Goal: Task Accomplishment & Management: Use online tool/utility

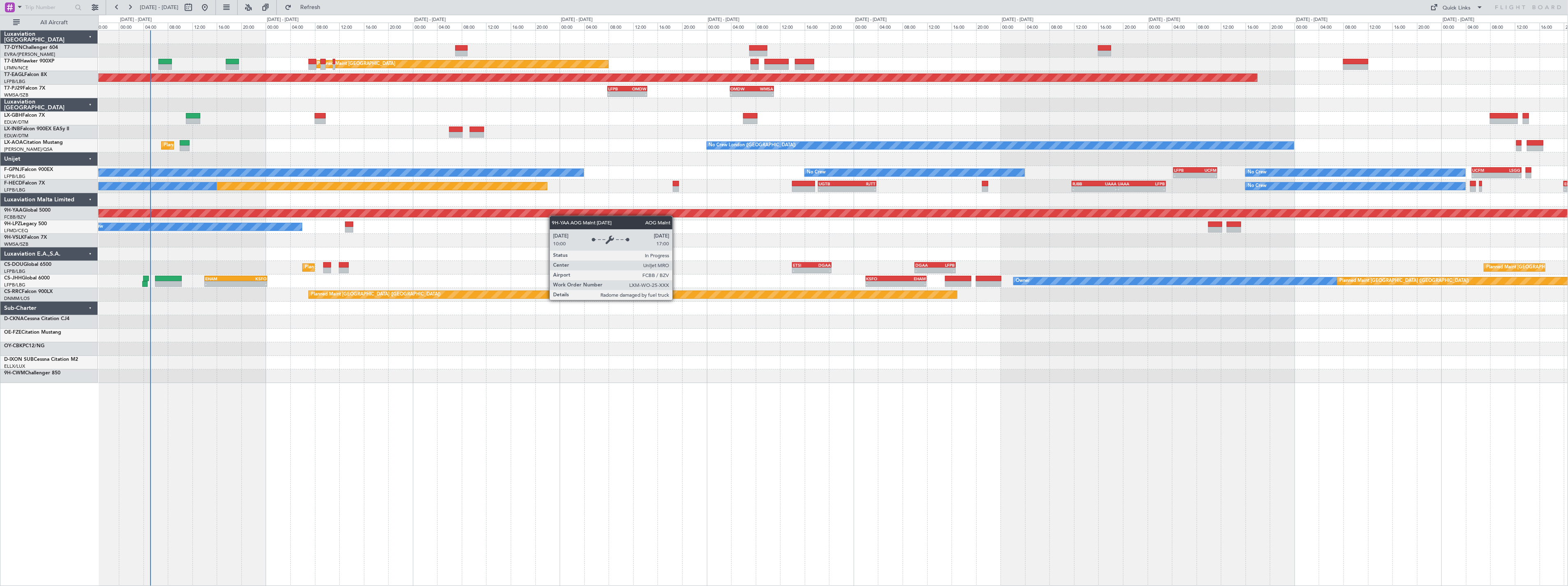
click at [409, 216] on div "Planned Maint [GEOGRAPHIC_DATA] Planned Maint [GEOGRAPHIC_DATA] Grounded [US_ST…" at bounding box center [833, 207] width 1469 height 353
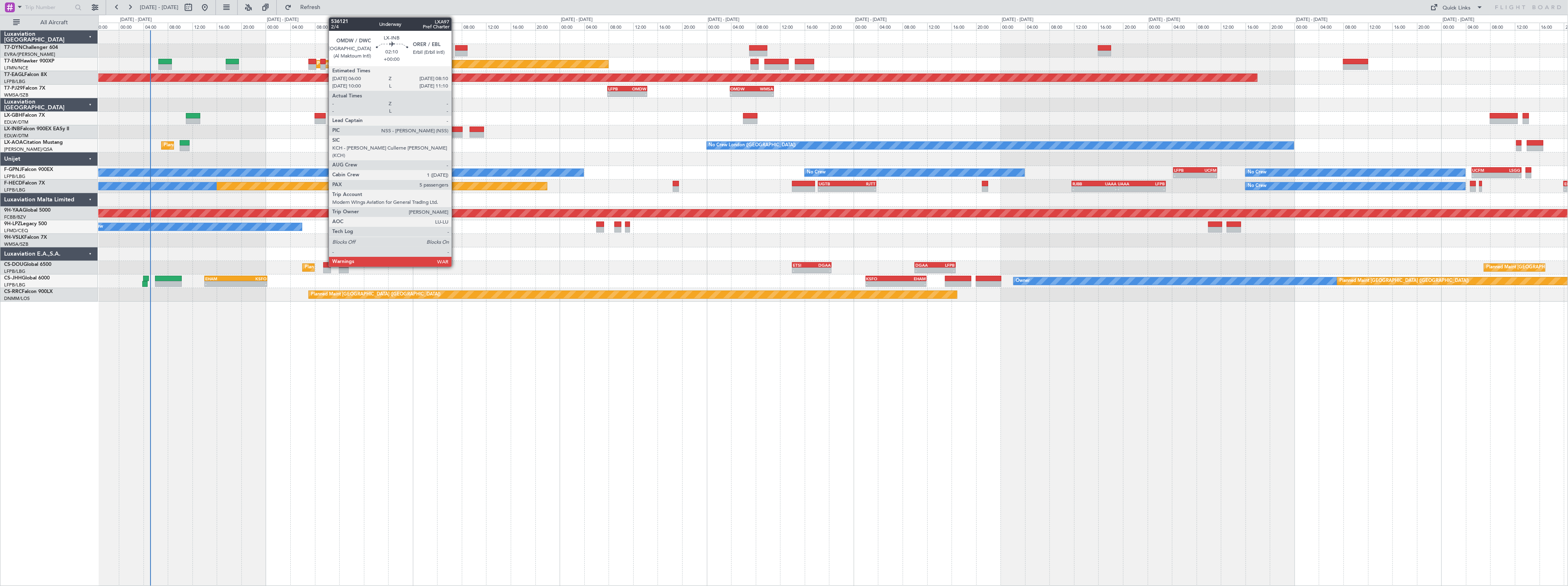
click at [456, 130] on div at bounding box center [456, 129] width 13 height 5
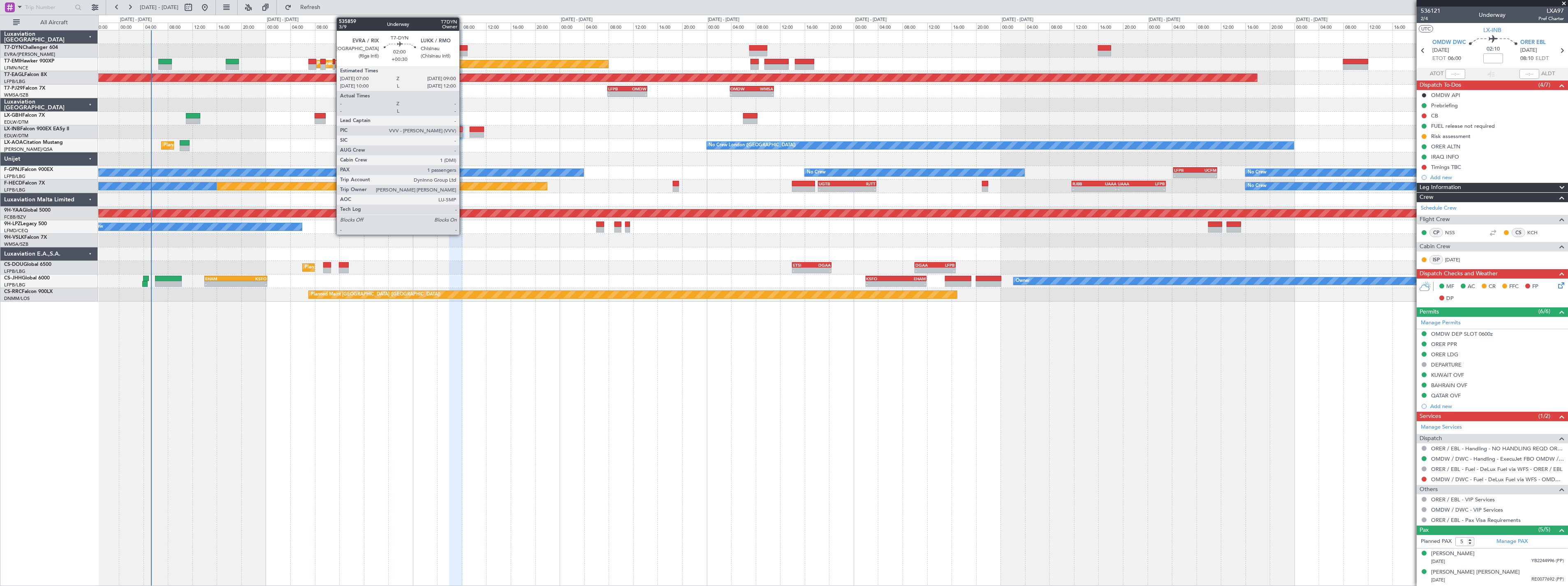
click at [463, 49] on div at bounding box center [461, 47] width 12 height 5
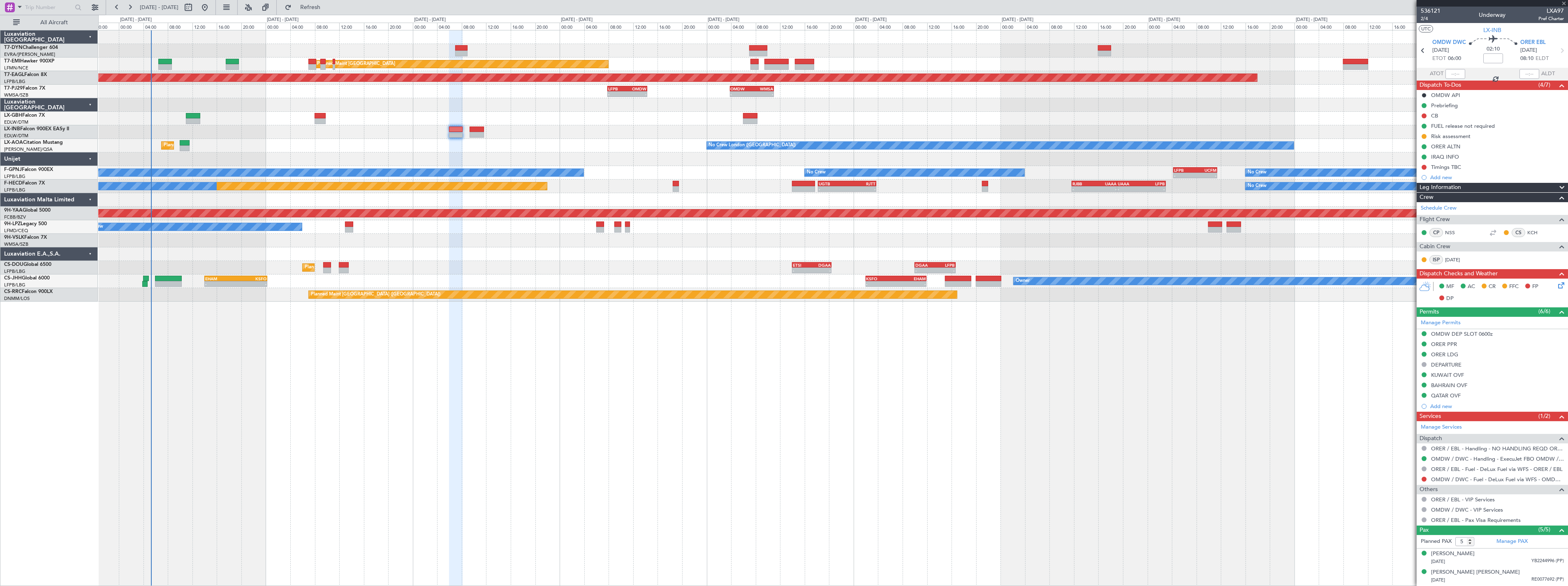
type input "+00:30"
type input "1"
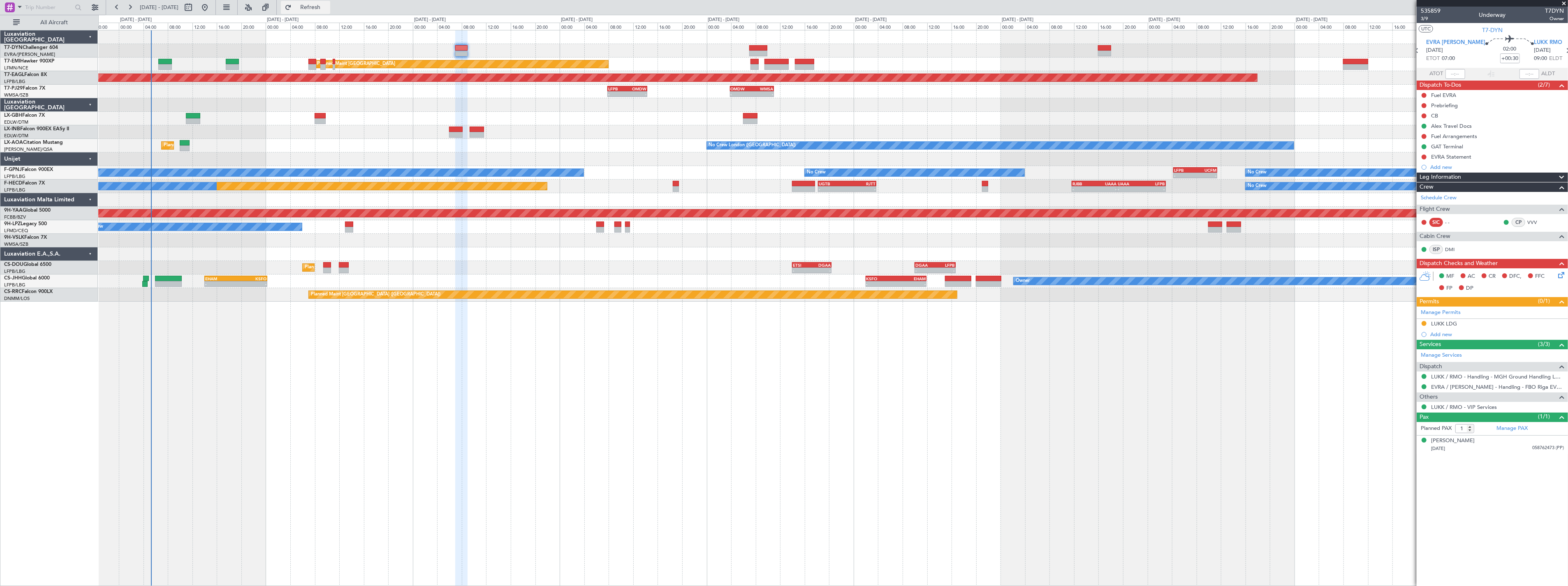
click at [317, 13] on button "Refresh" at bounding box center [305, 7] width 49 height 13
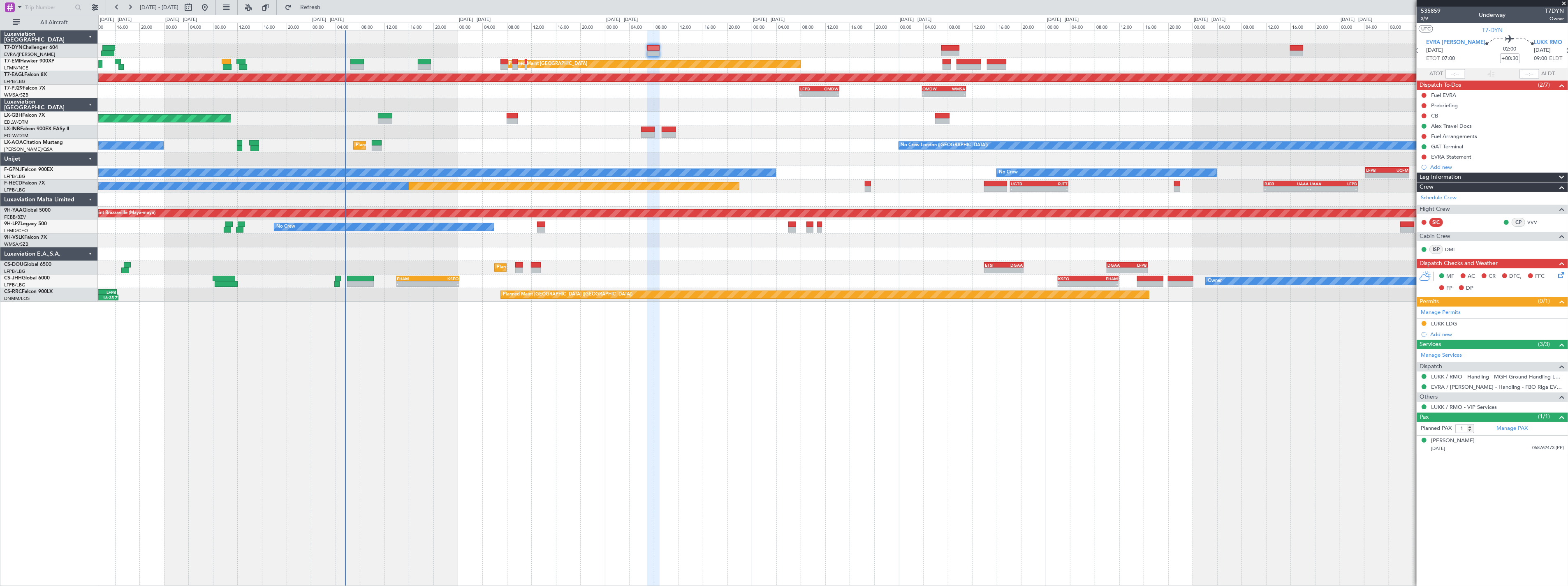
click at [568, 111] on div "AOG Maint Riga (Riga Intl) Planned Maint [GEOGRAPHIC_DATA] Planned Maint [GEOGR…" at bounding box center [833, 166] width 1469 height 271
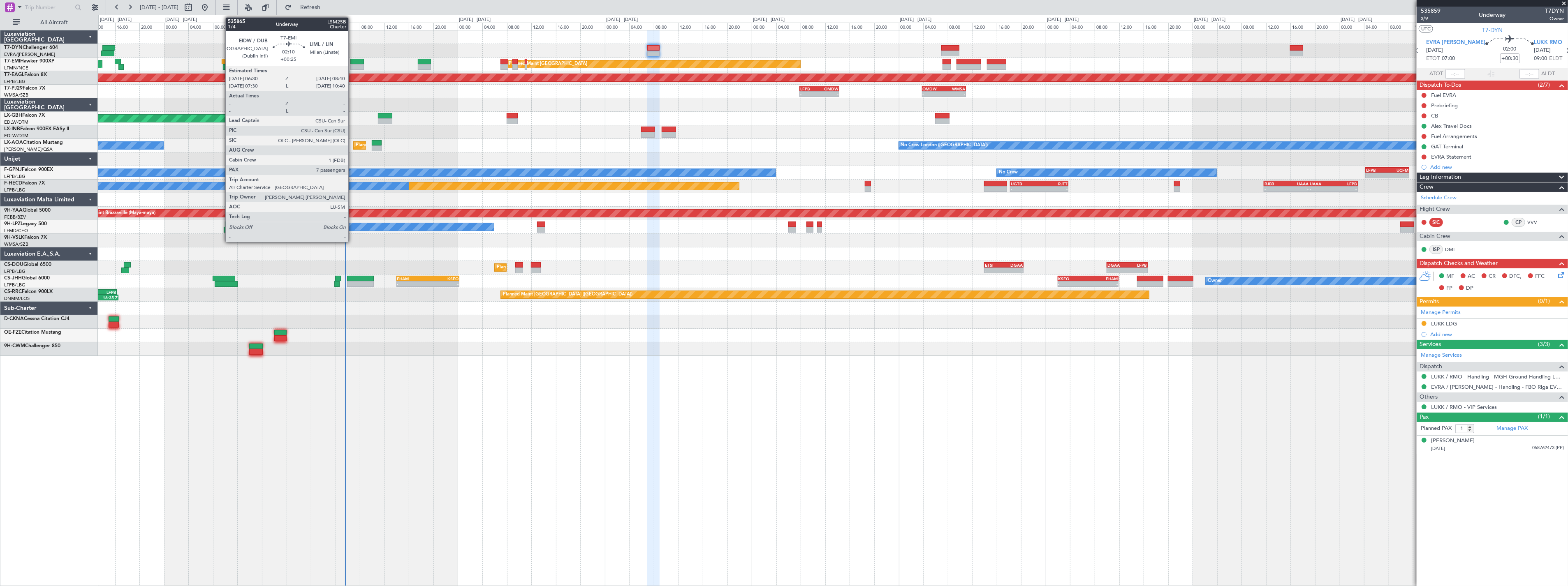
click at [352, 63] on div at bounding box center [357, 61] width 13 height 5
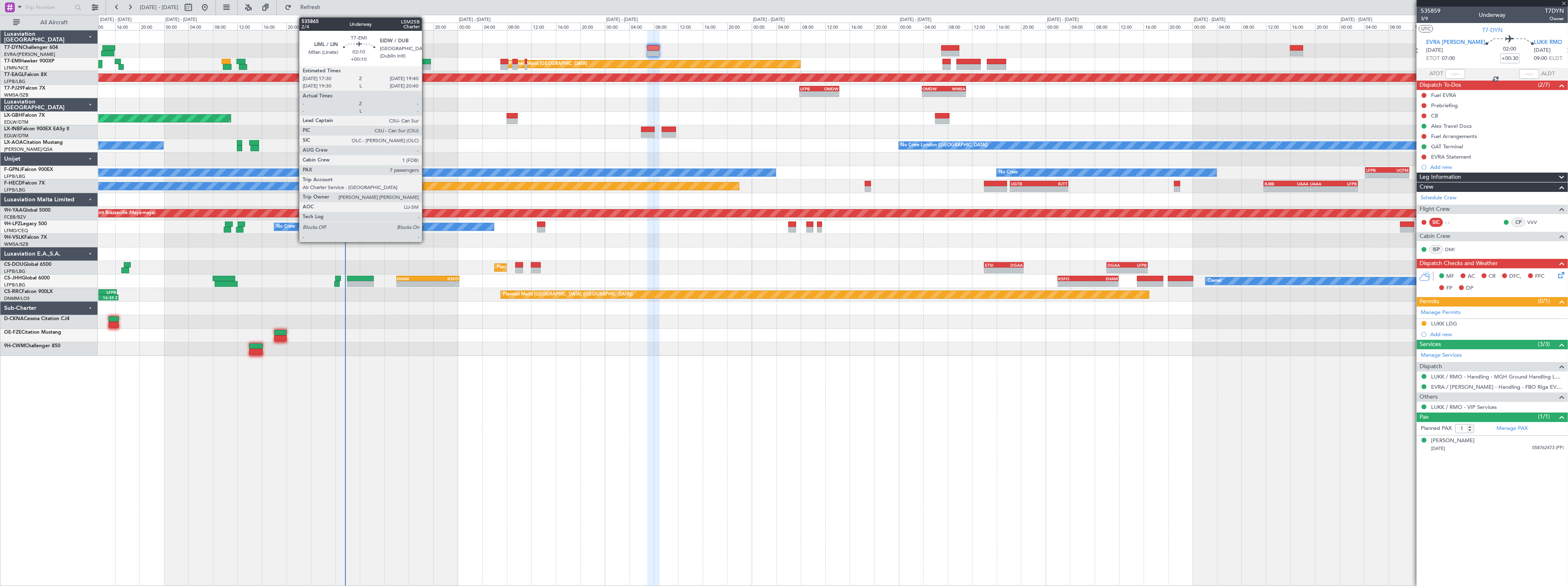
type input "+00:25"
type input "7"
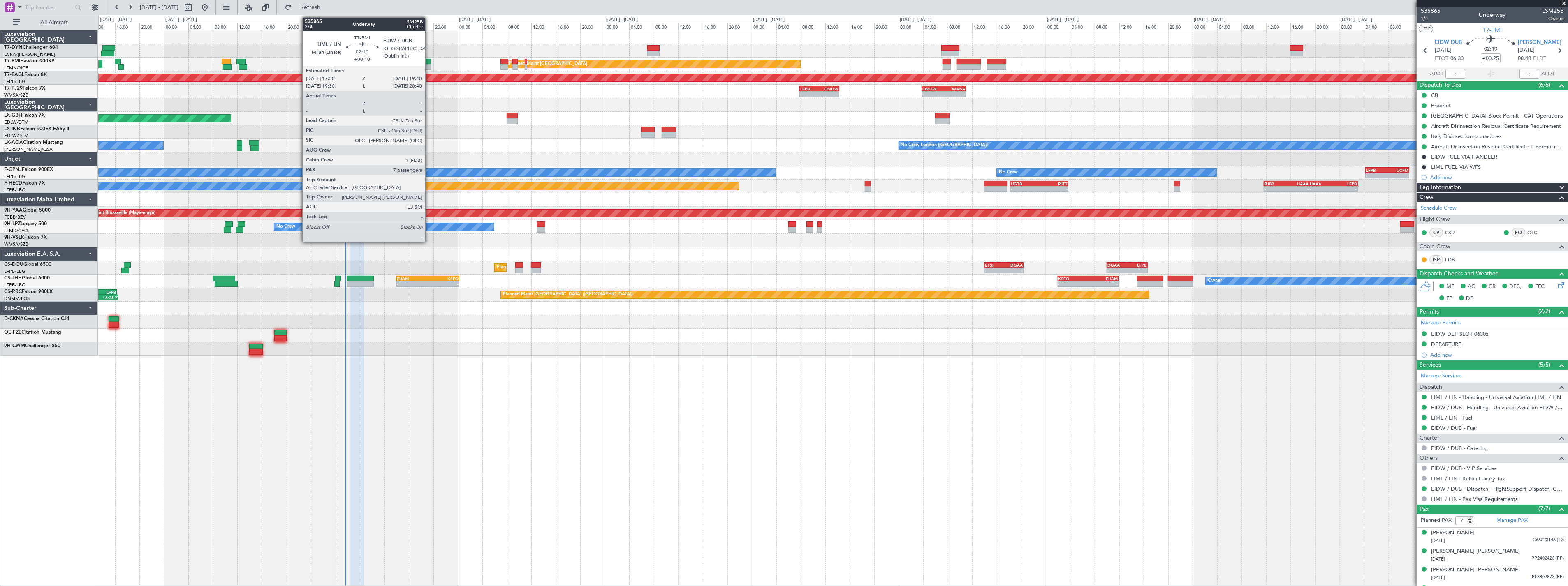
click at [429, 61] on div at bounding box center [424, 61] width 13 height 5
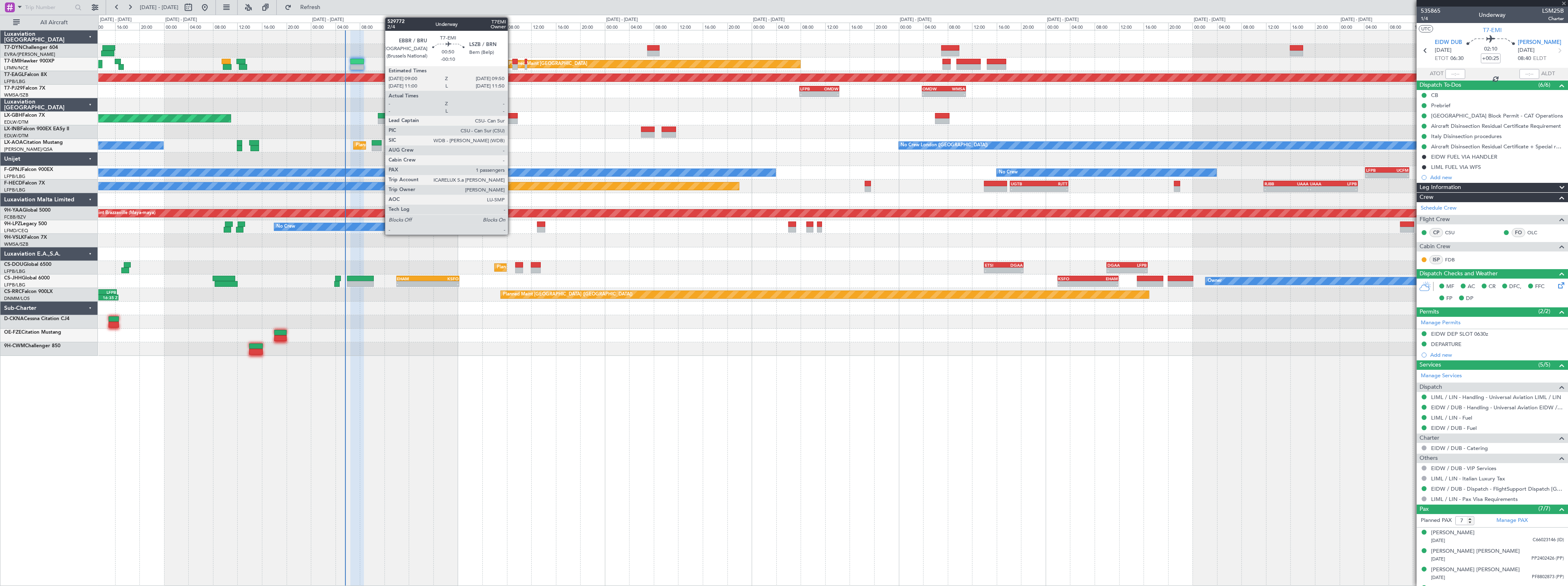
type input "+00:10"
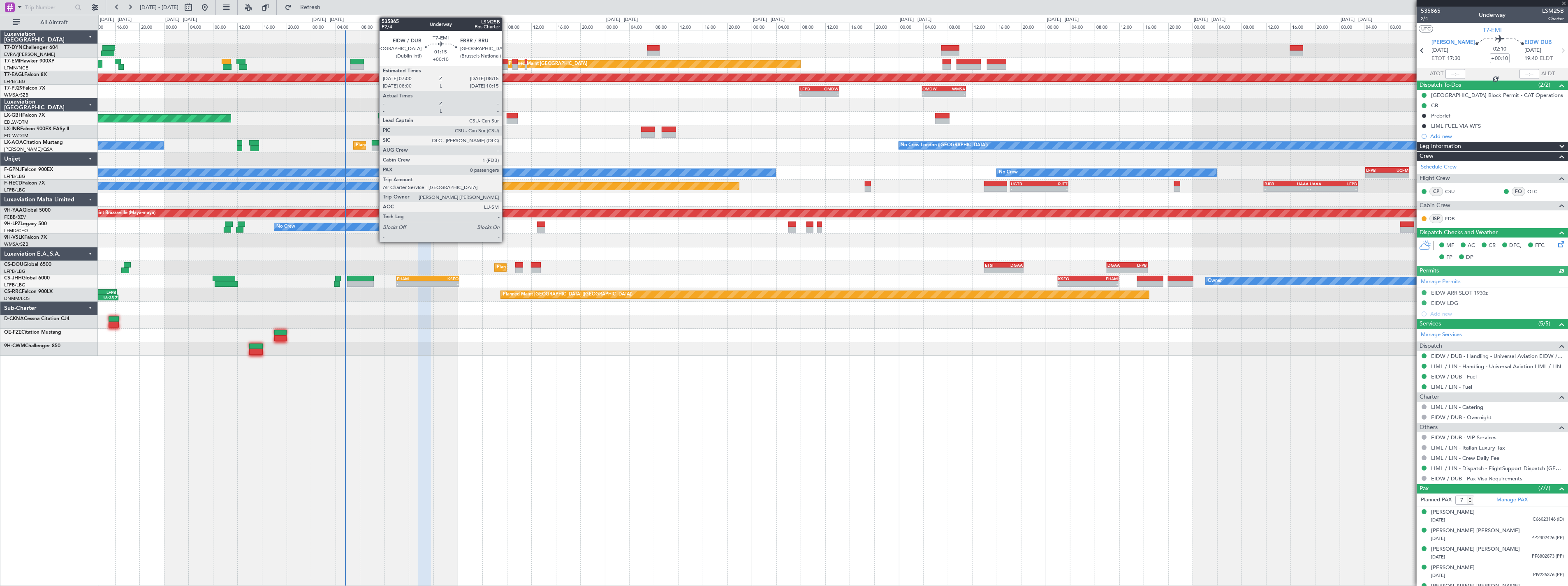
click at [506, 60] on div at bounding box center [504, 61] width 8 height 5
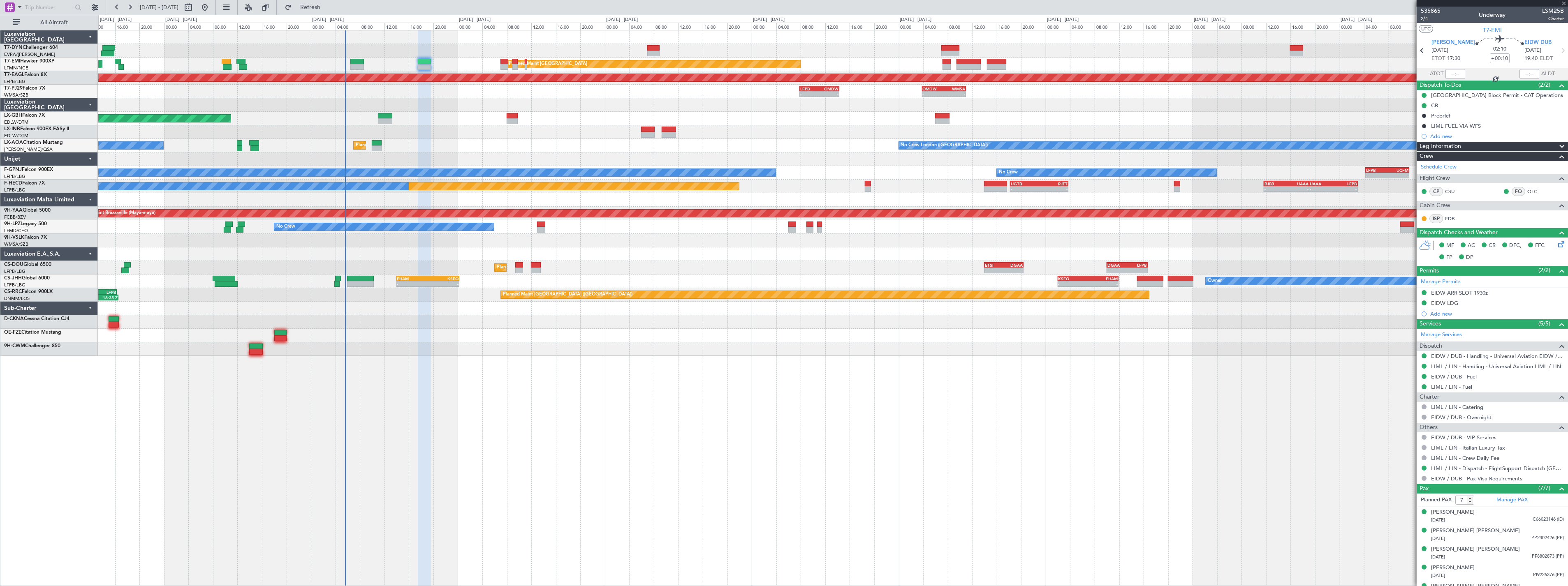
type input "0"
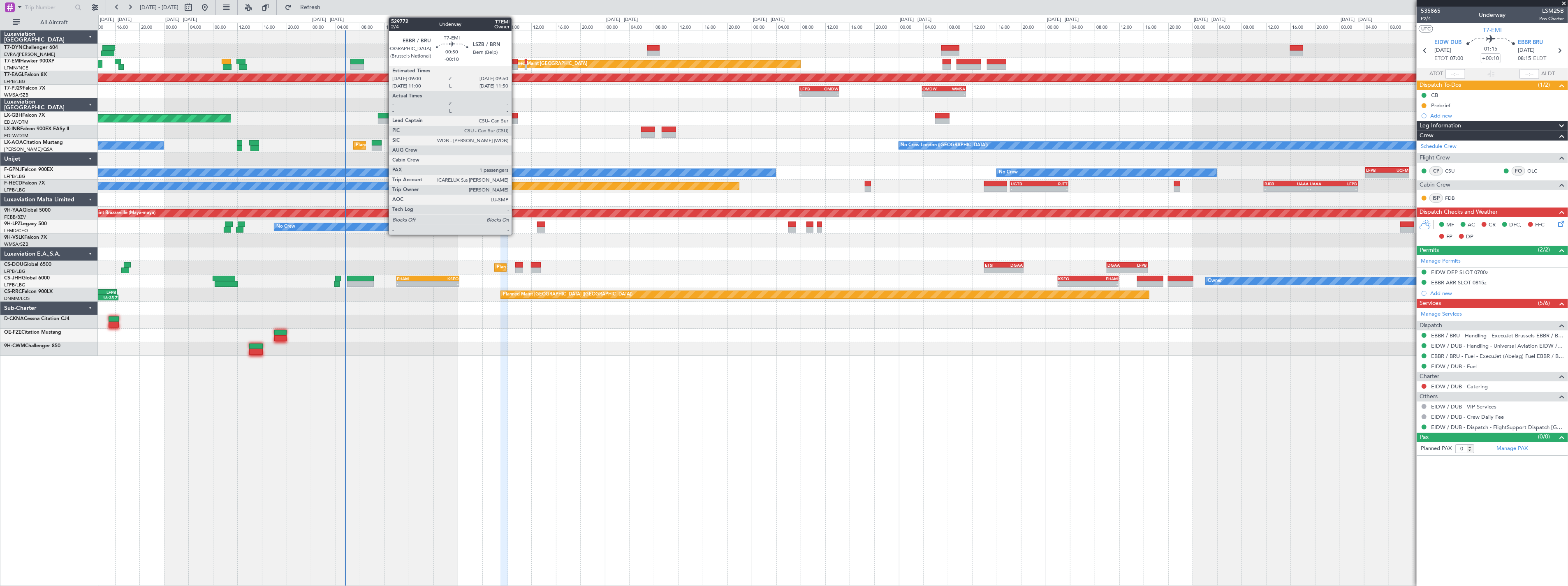
click at [516, 61] on div at bounding box center [515, 61] width 5 height 5
type input "-00:10"
type input "1"
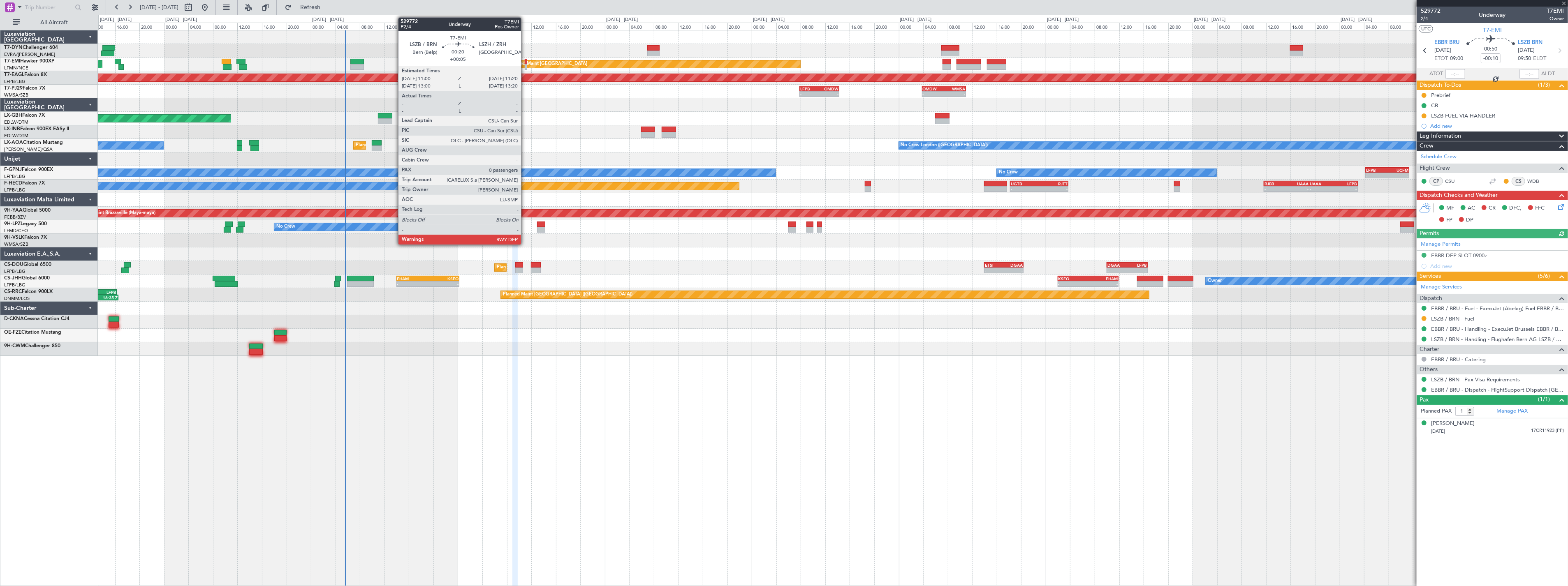
click at [525, 61] on div at bounding box center [525, 61] width 2 height 5
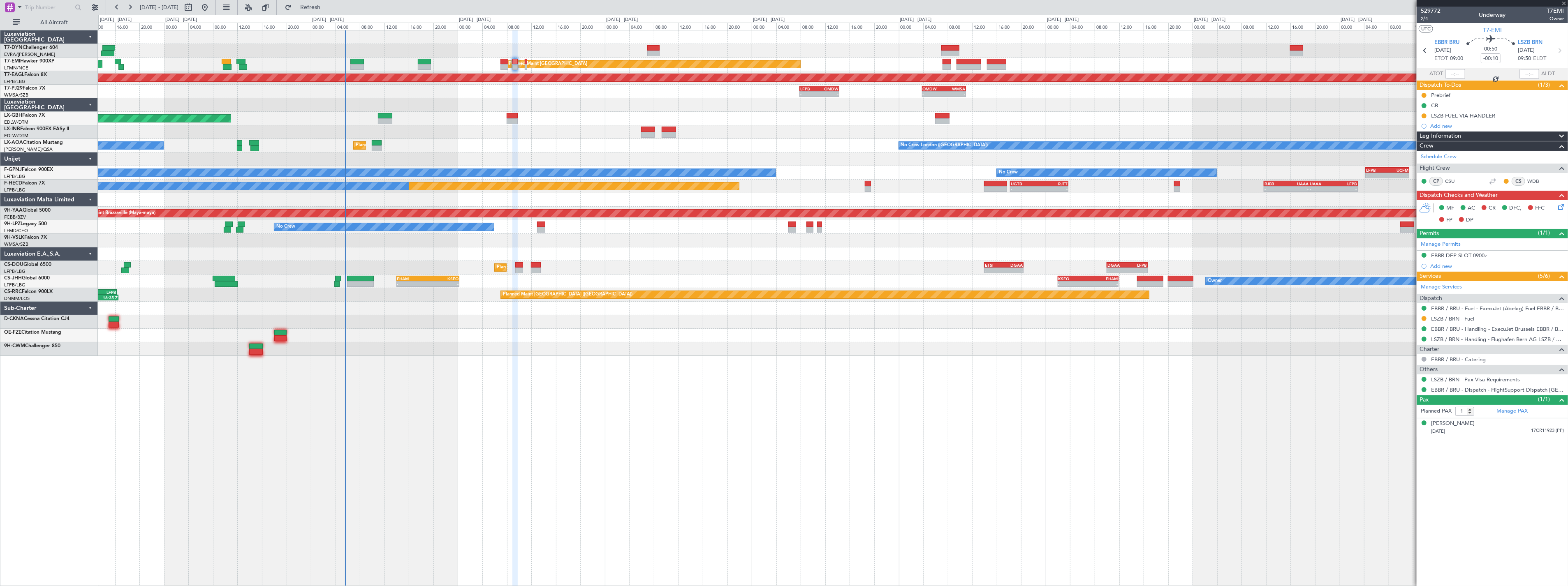
type input "+00:05"
type input "0"
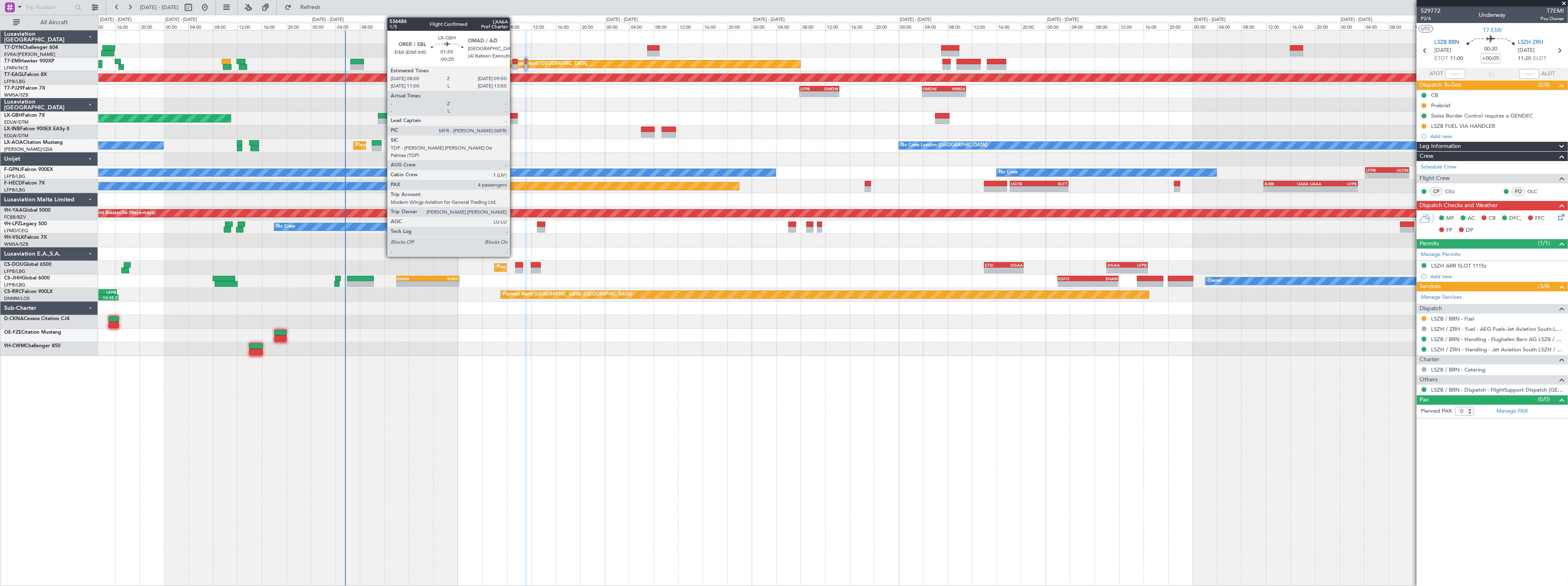
click at [514, 116] on div at bounding box center [512, 116] width 12 height 5
type input "-00:20"
type input "4"
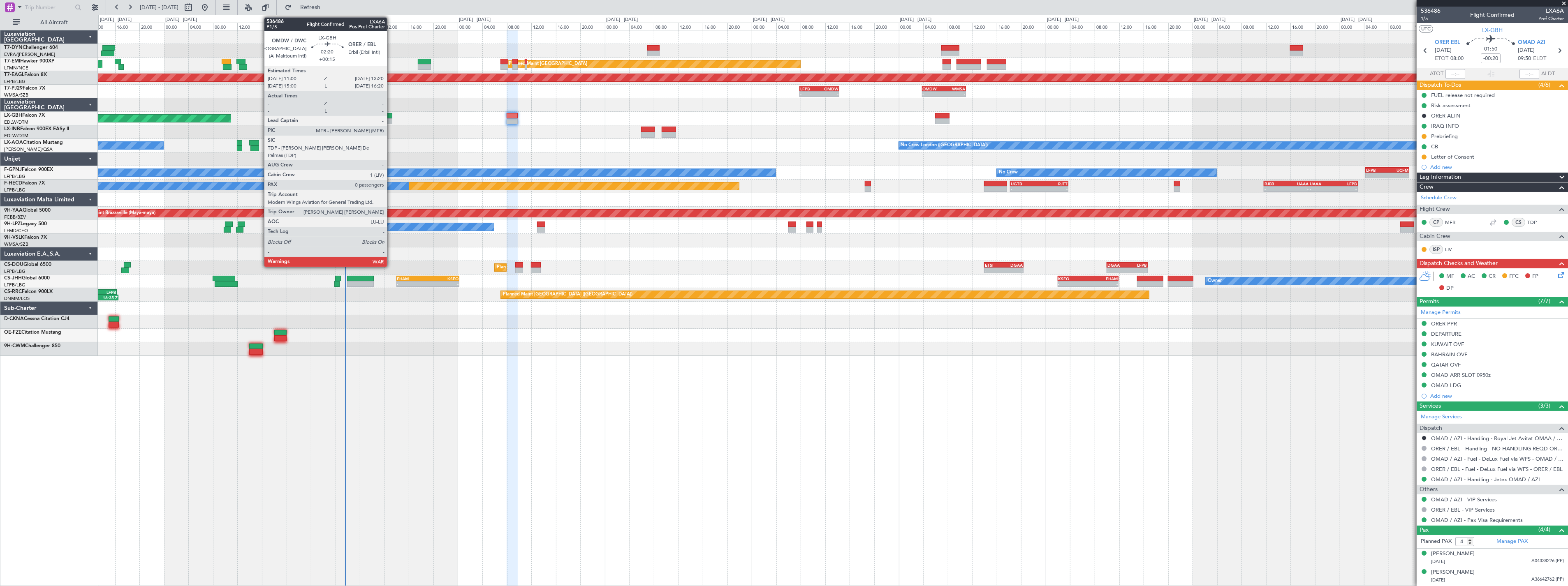
click at [391, 120] on div at bounding box center [385, 121] width 15 height 5
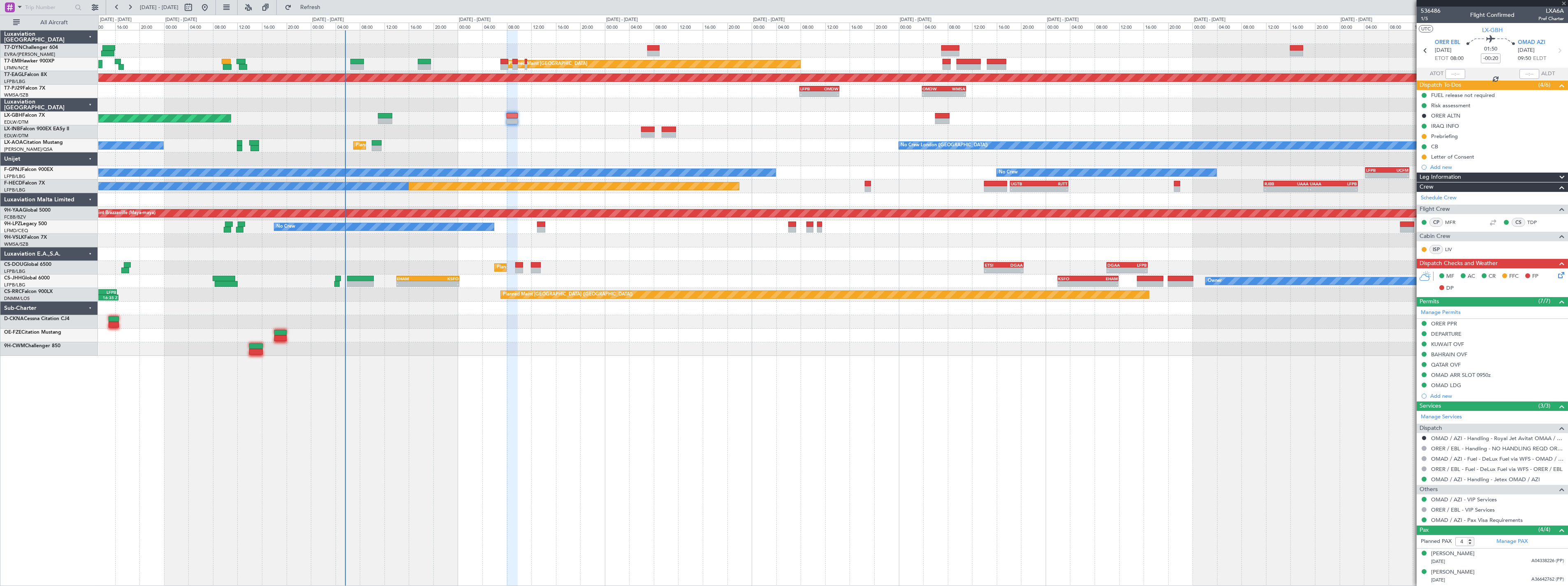
type input "+00:15"
type input "0"
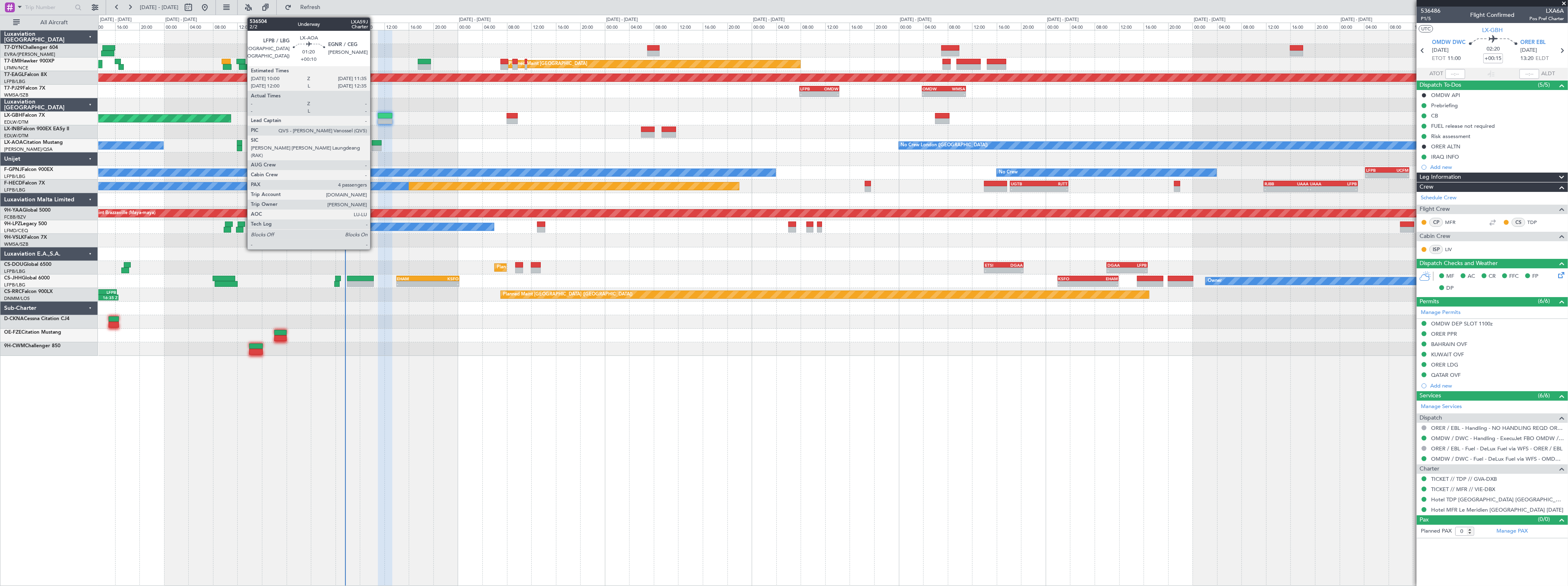
click at [374, 145] on div at bounding box center [377, 142] width 10 height 5
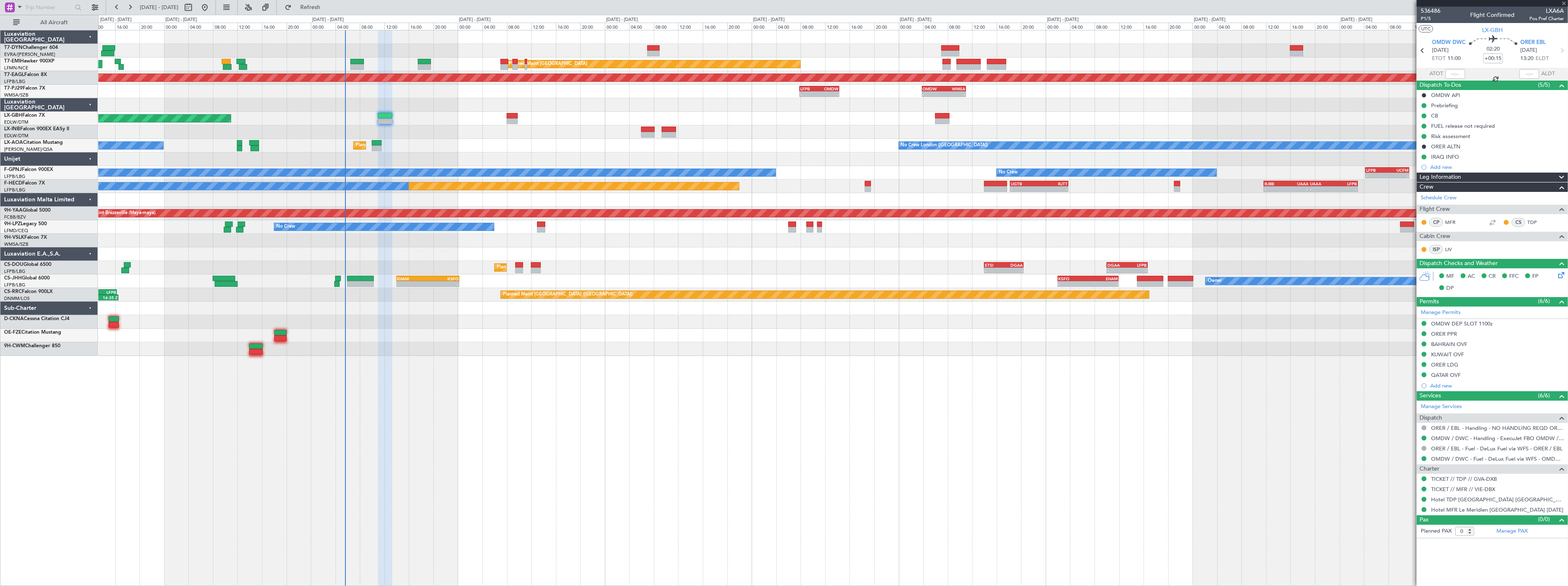
type input "+00:10"
type input "4"
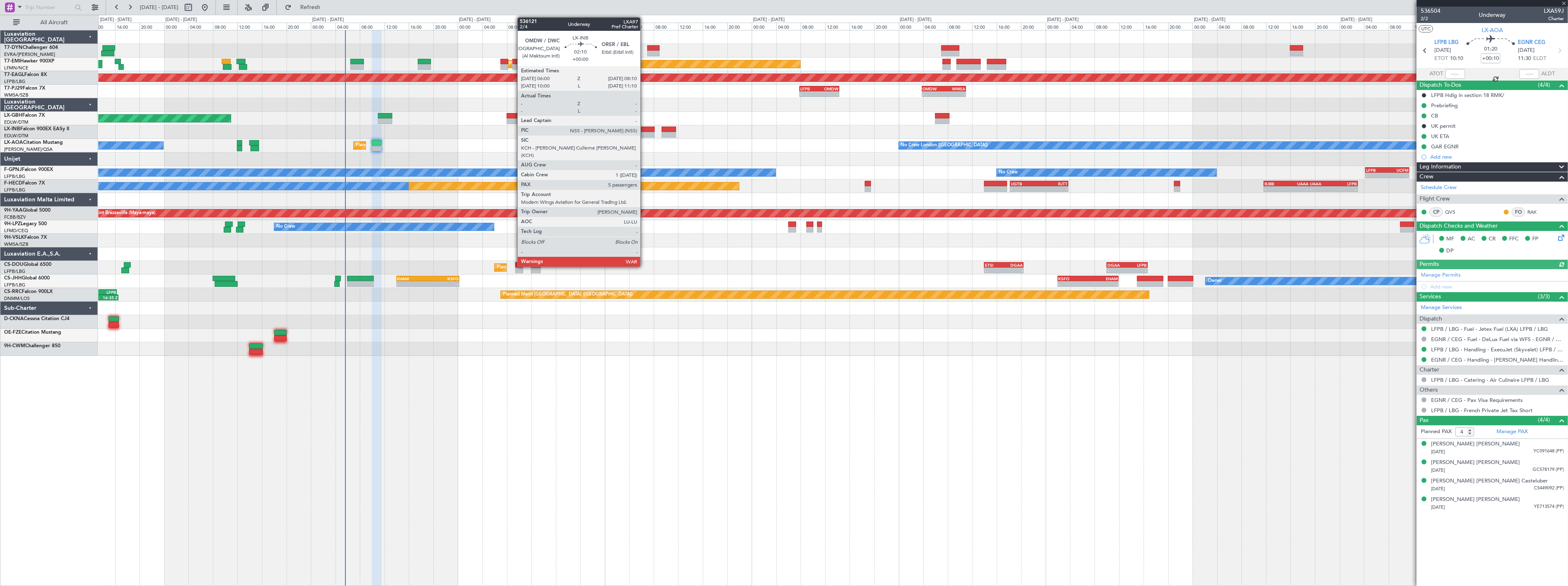
click at [645, 130] on div at bounding box center [648, 129] width 13 height 5
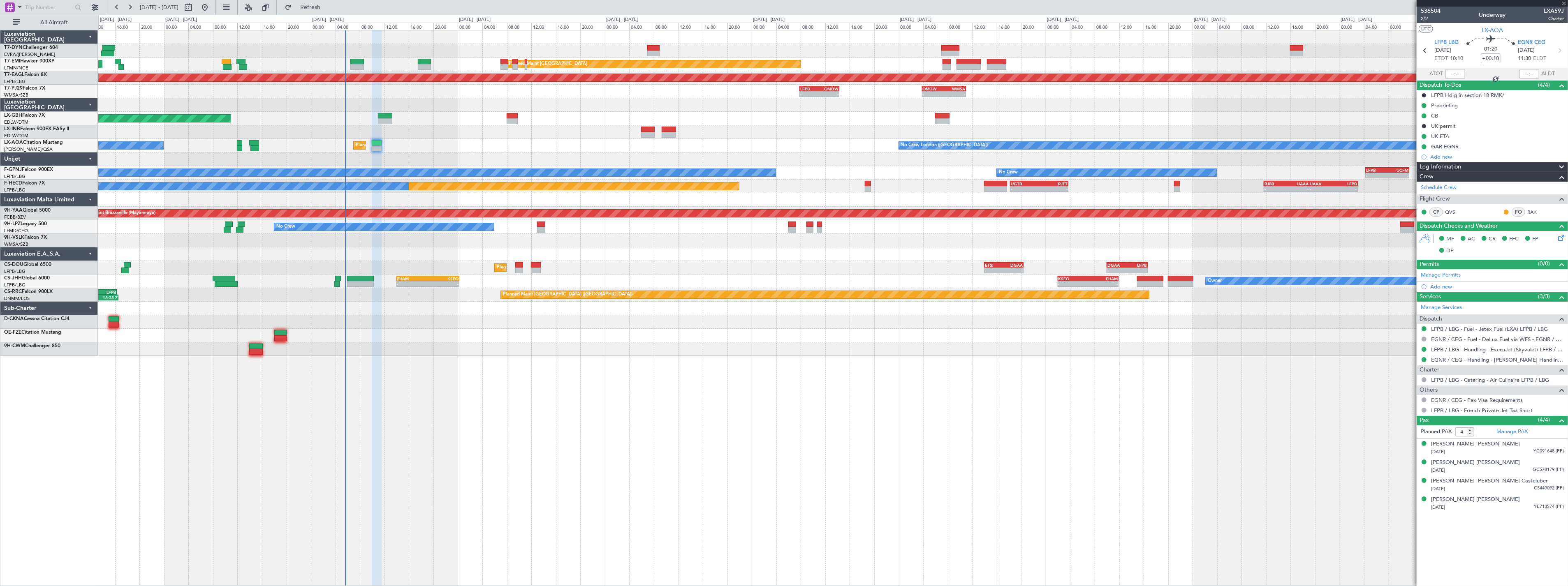
type input "5"
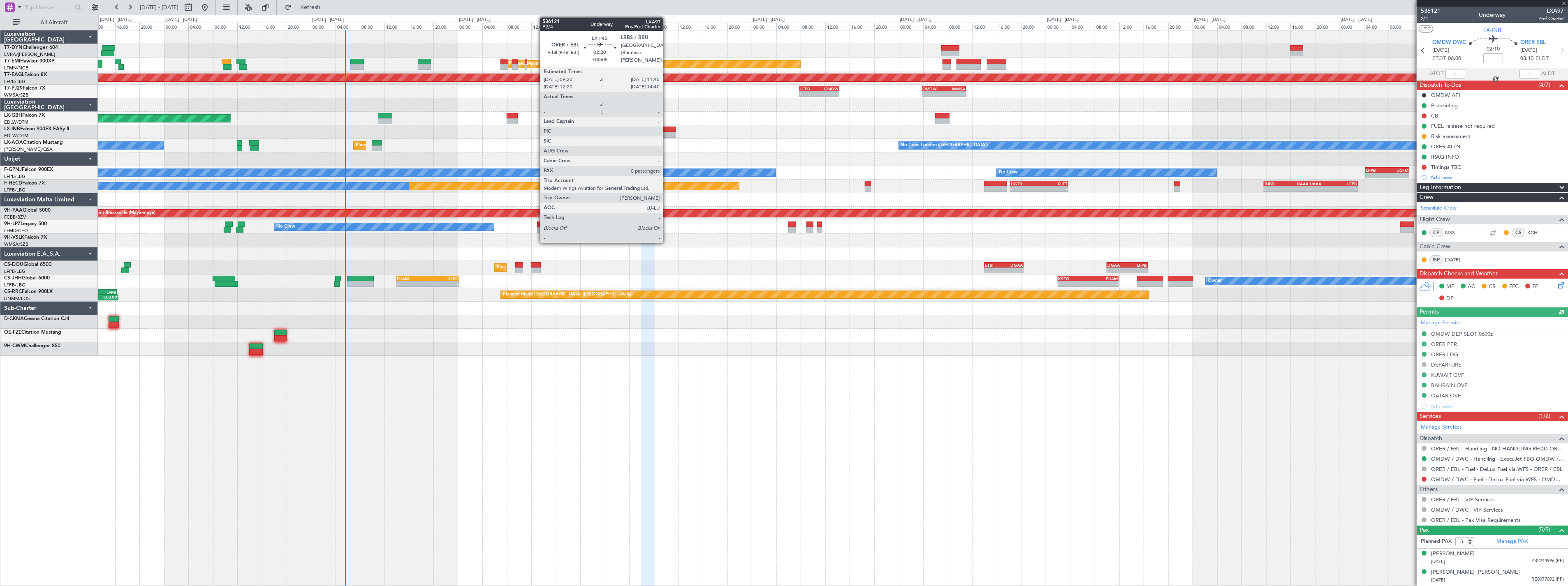
click at [667, 127] on div at bounding box center [669, 129] width 15 height 5
click at [670, 128] on div at bounding box center [669, 129] width 15 height 5
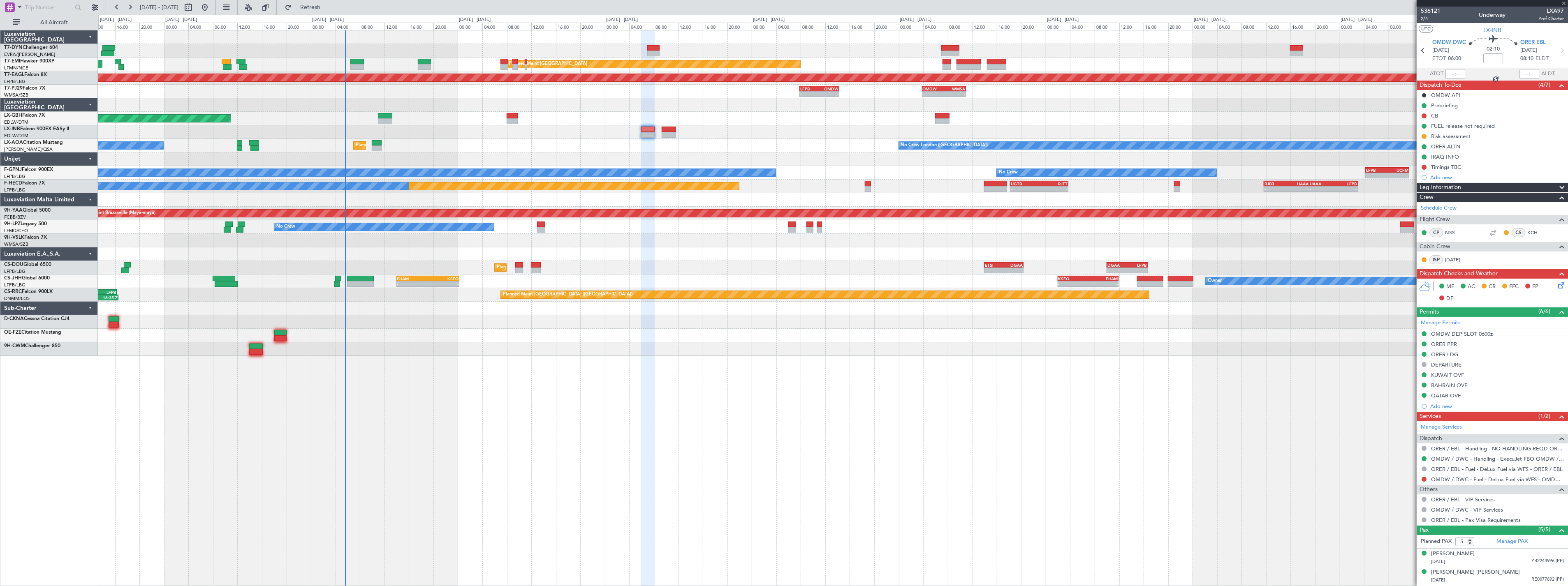
type input "+00:05"
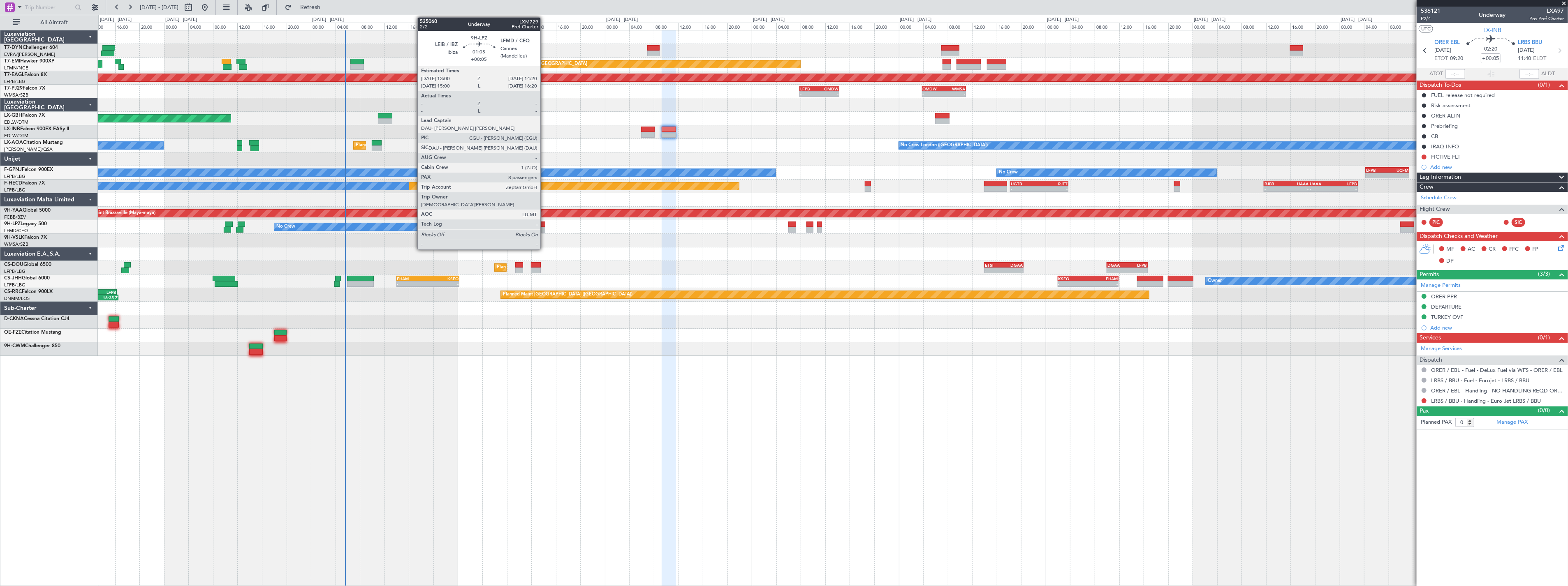
click at [544, 225] on div at bounding box center [541, 224] width 9 height 5
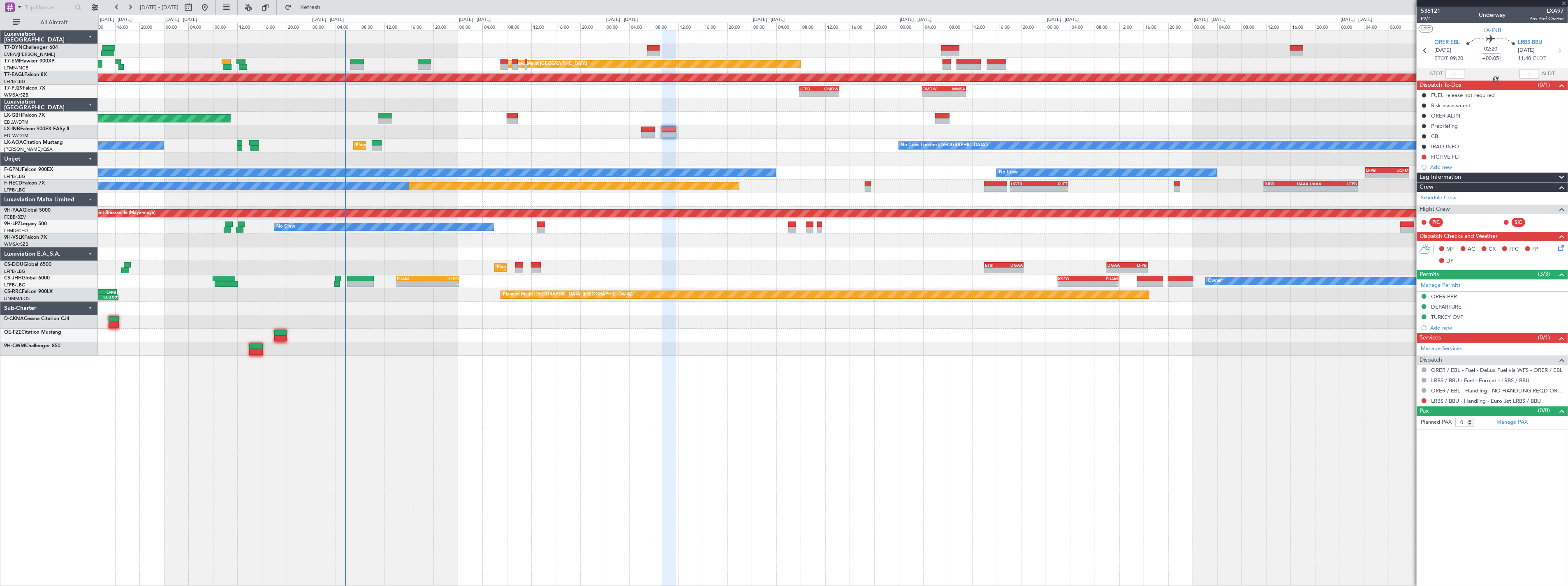
type input "8"
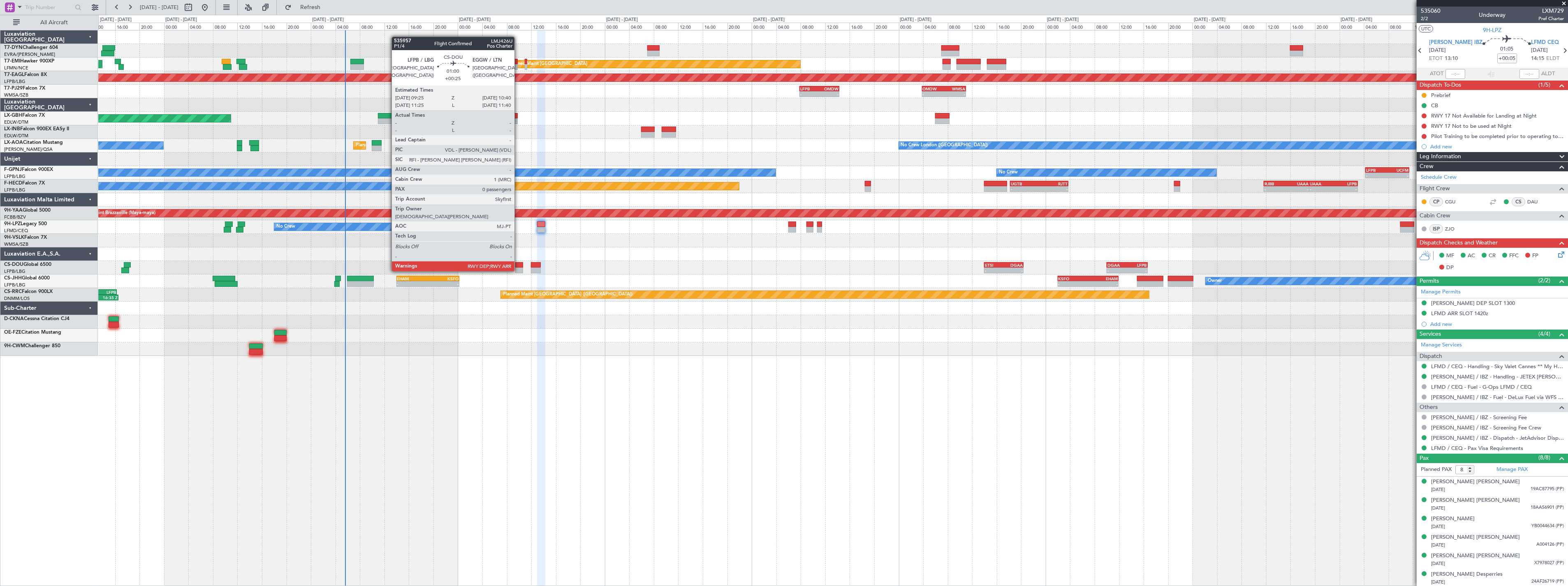
click at [519, 263] on div at bounding box center [519, 265] width 8 height 5
click at [520, 268] on div at bounding box center [519, 270] width 8 height 5
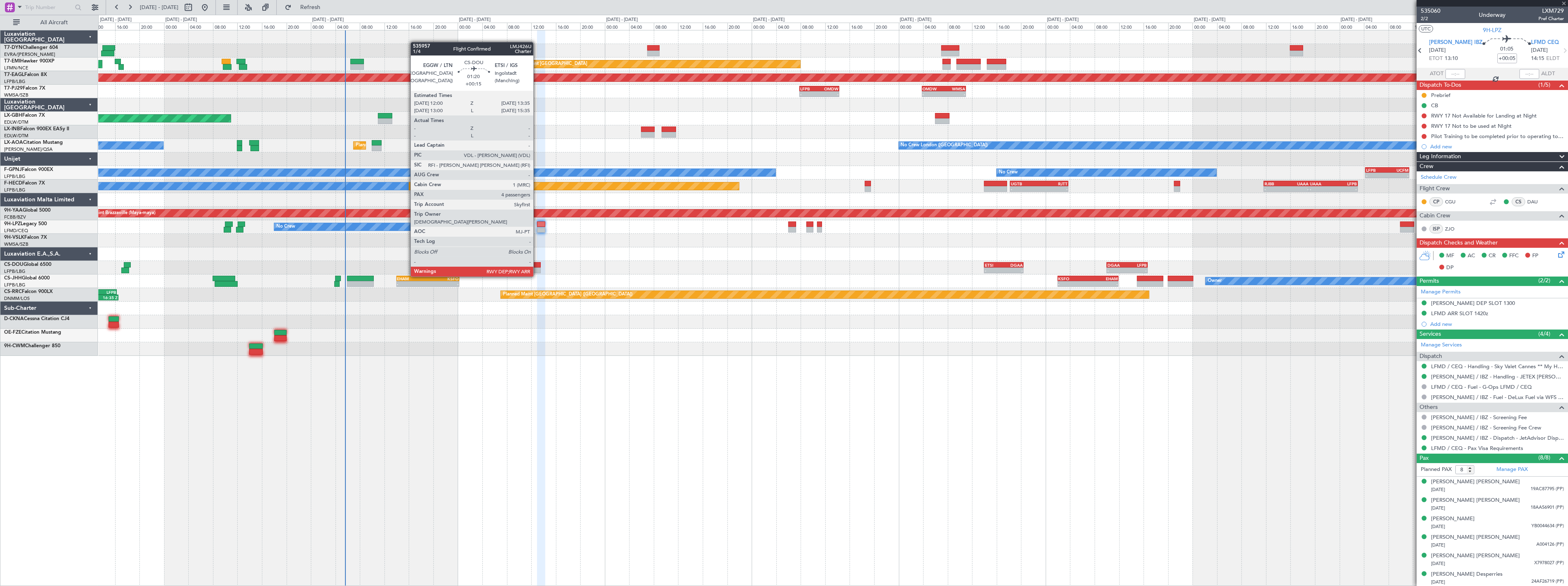
type input "+00:25"
type input "0"
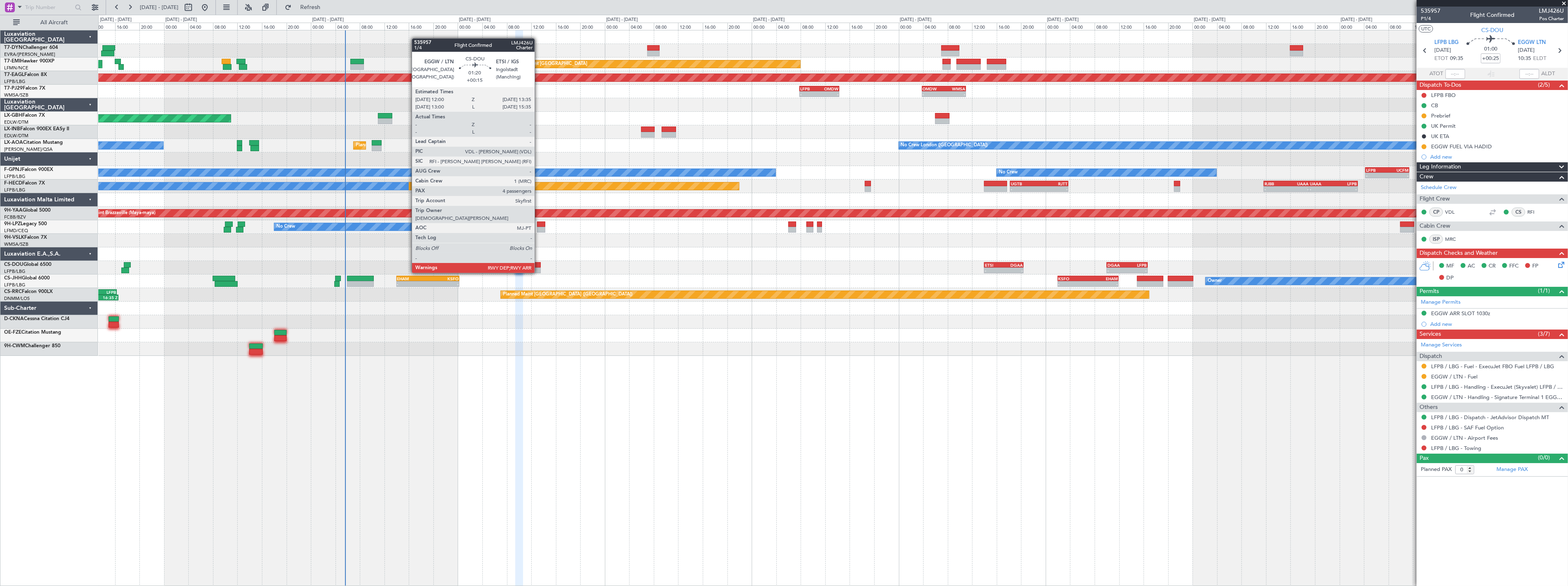
click at [539, 265] on div at bounding box center [536, 265] width 10 height 5
click at [535, 267] on div at bounding box center [536, 265] width 10 height 5
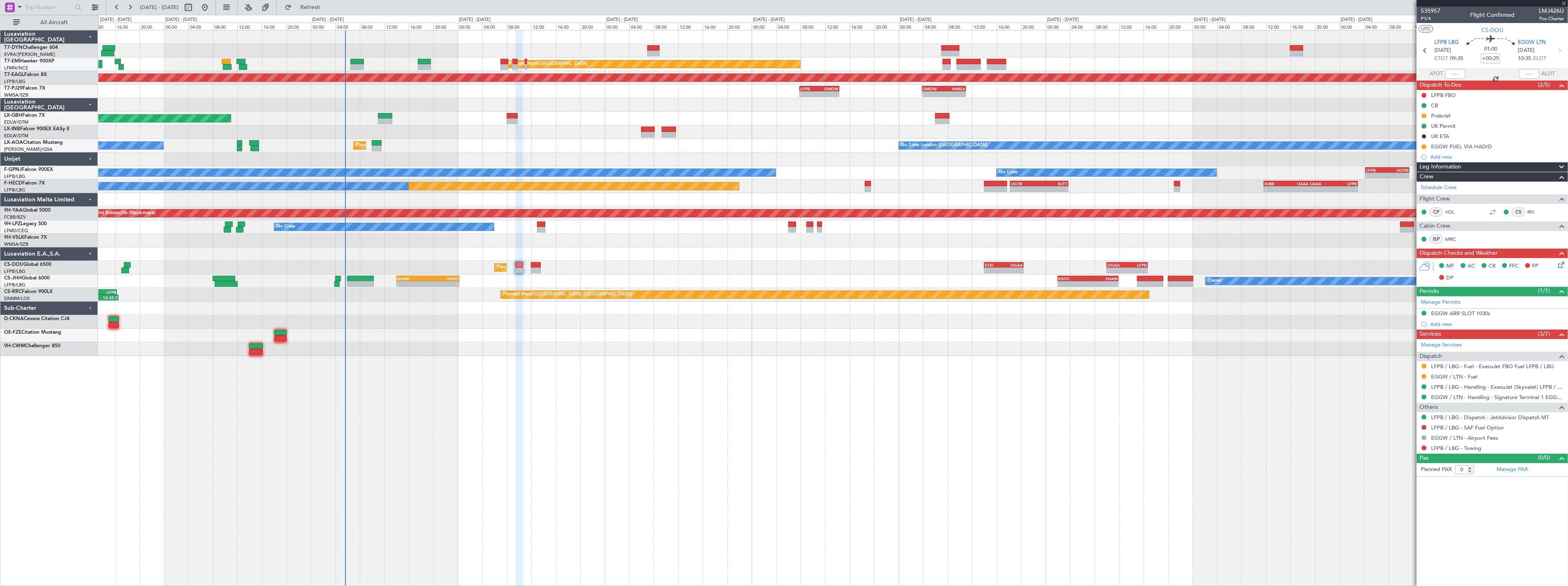
type input "+00:15"
type input "4"
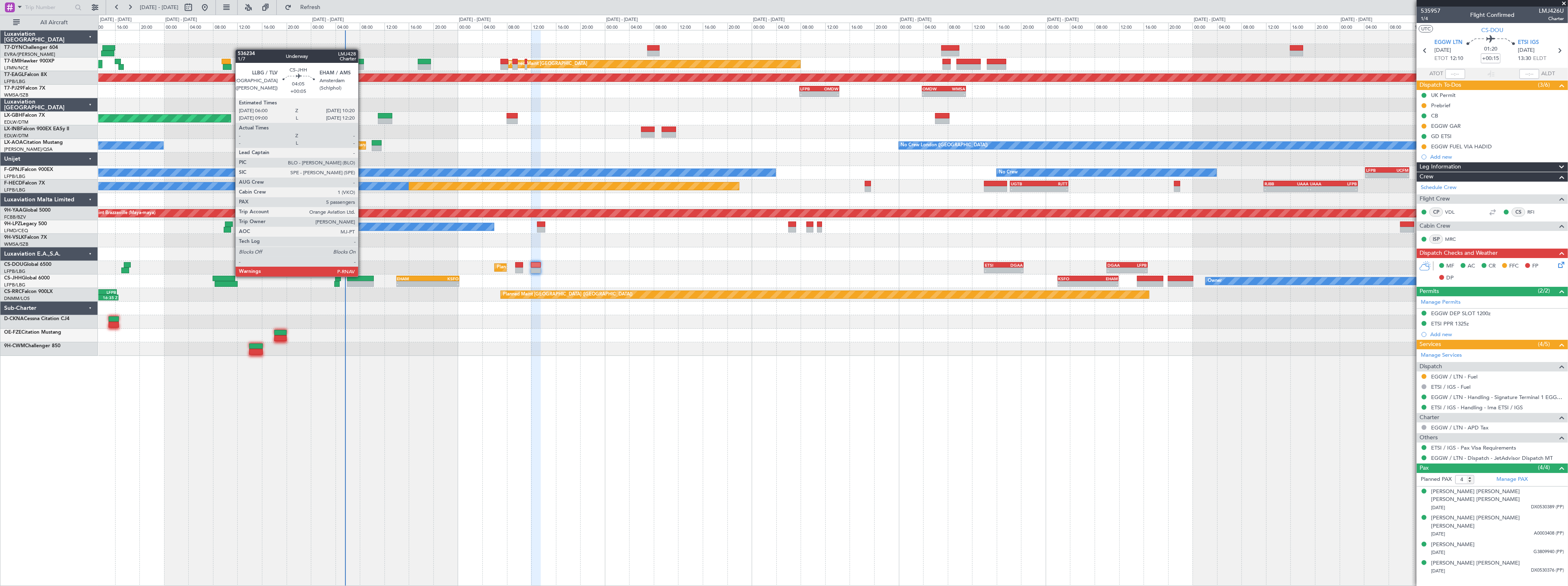
click at [362, 276] on div at bounding box center [360, 278] width 27 height 5
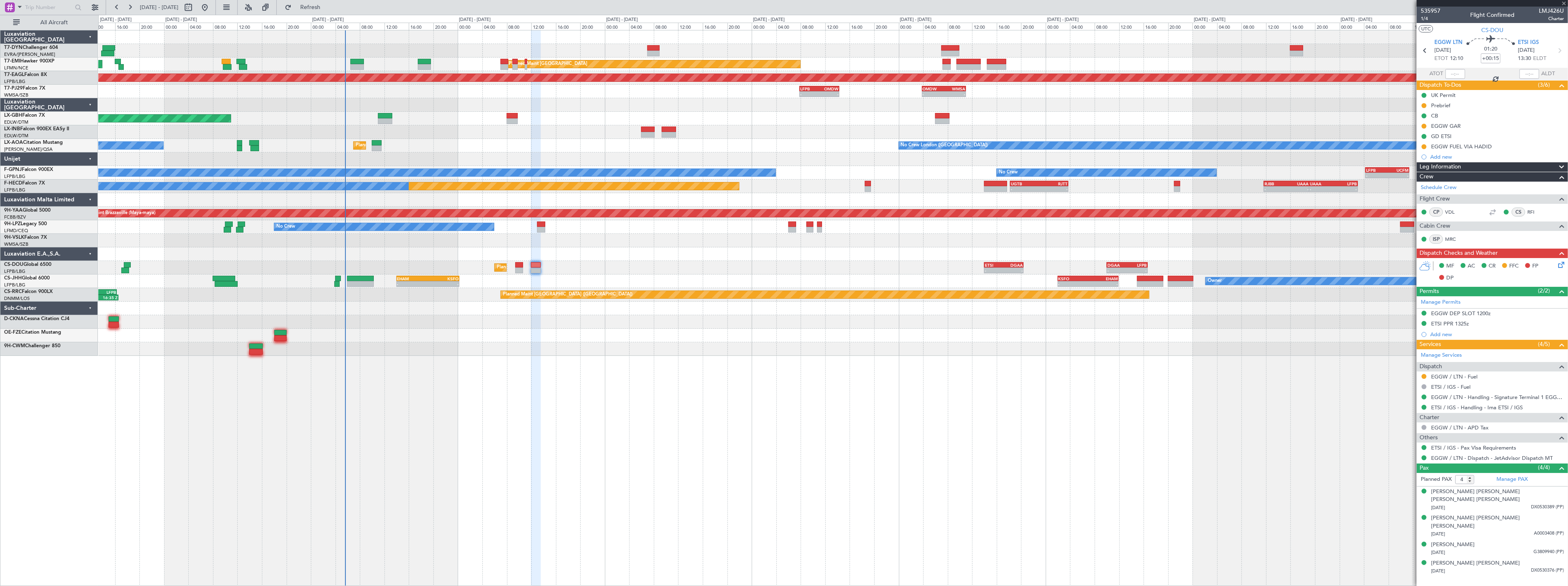
type input "+00:05"
type input "5"
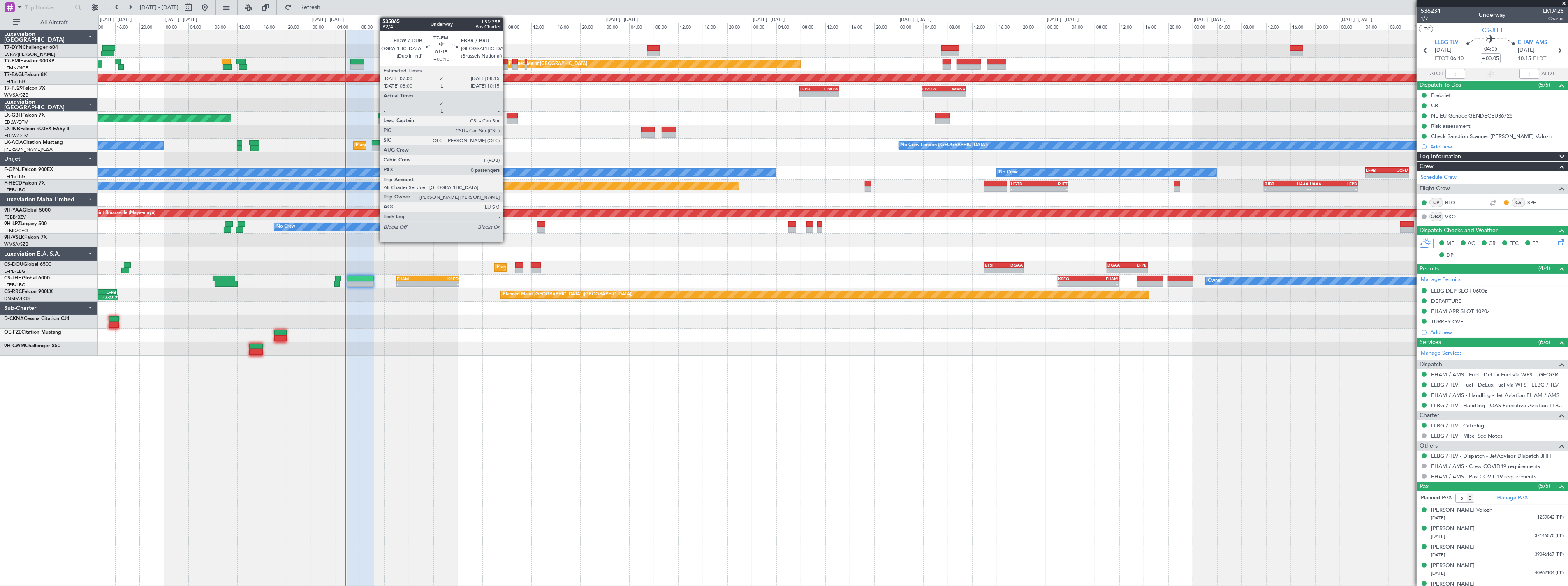
click at [507, 62] on div at bounding box center [504, 61] width 8 height 5
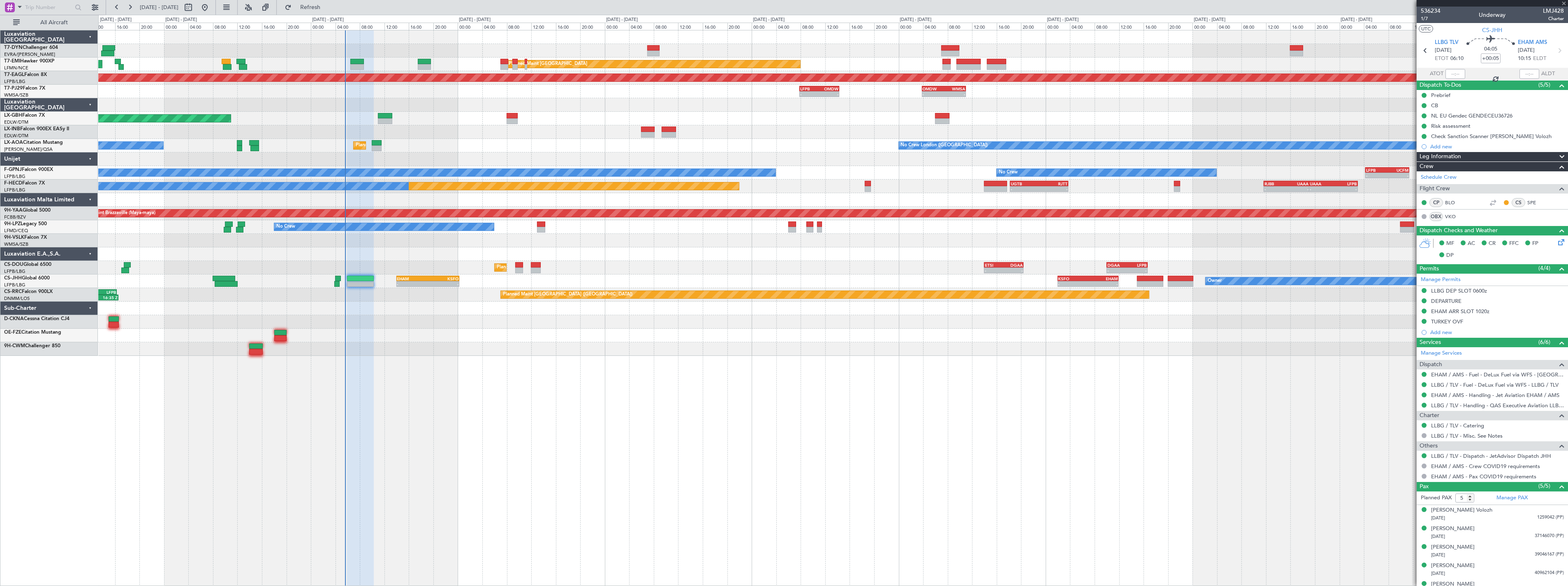
type input "+00:10"
type input "0"
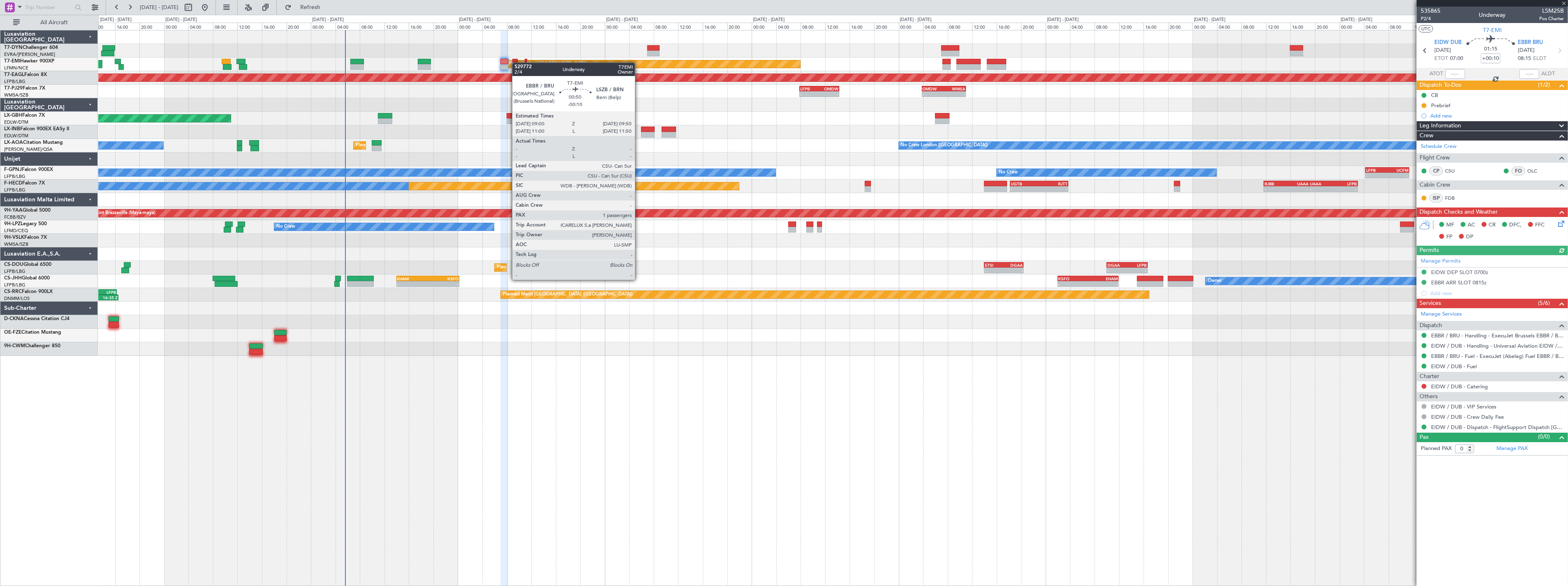
click at [517, 63] on div at bounding box center [515, 61] width 5 height 5
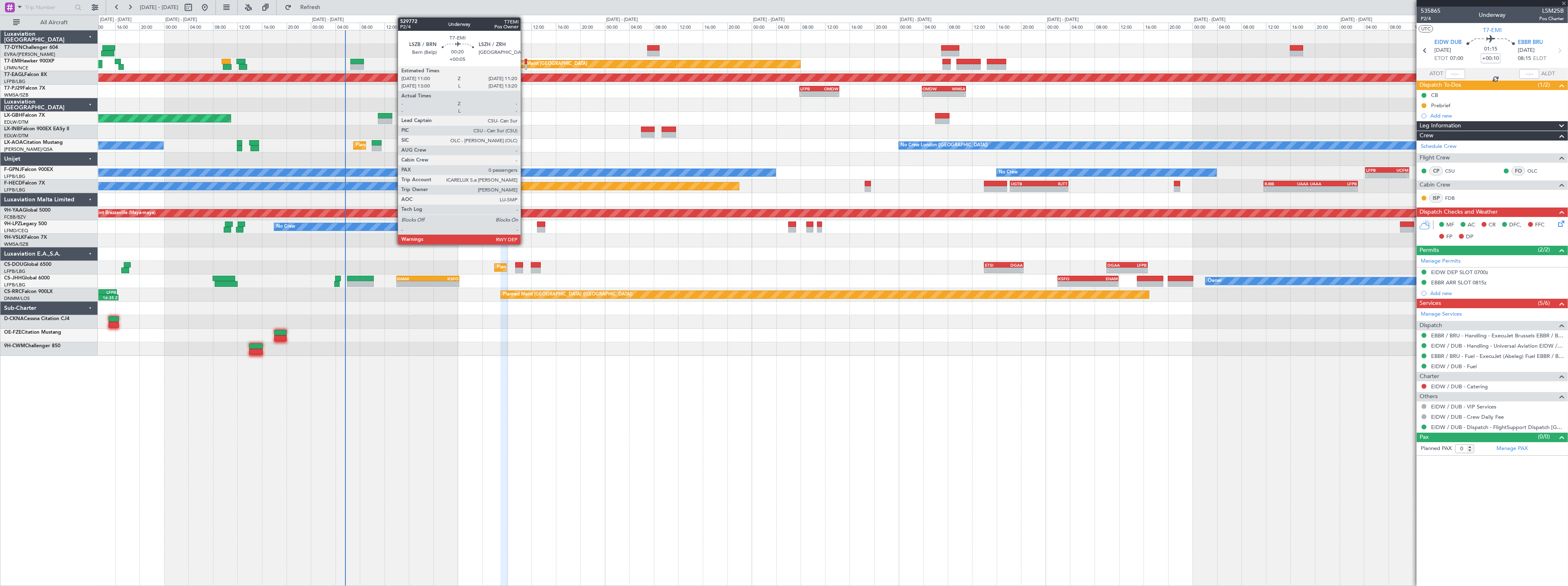
type input "-00:10"
type input "1"
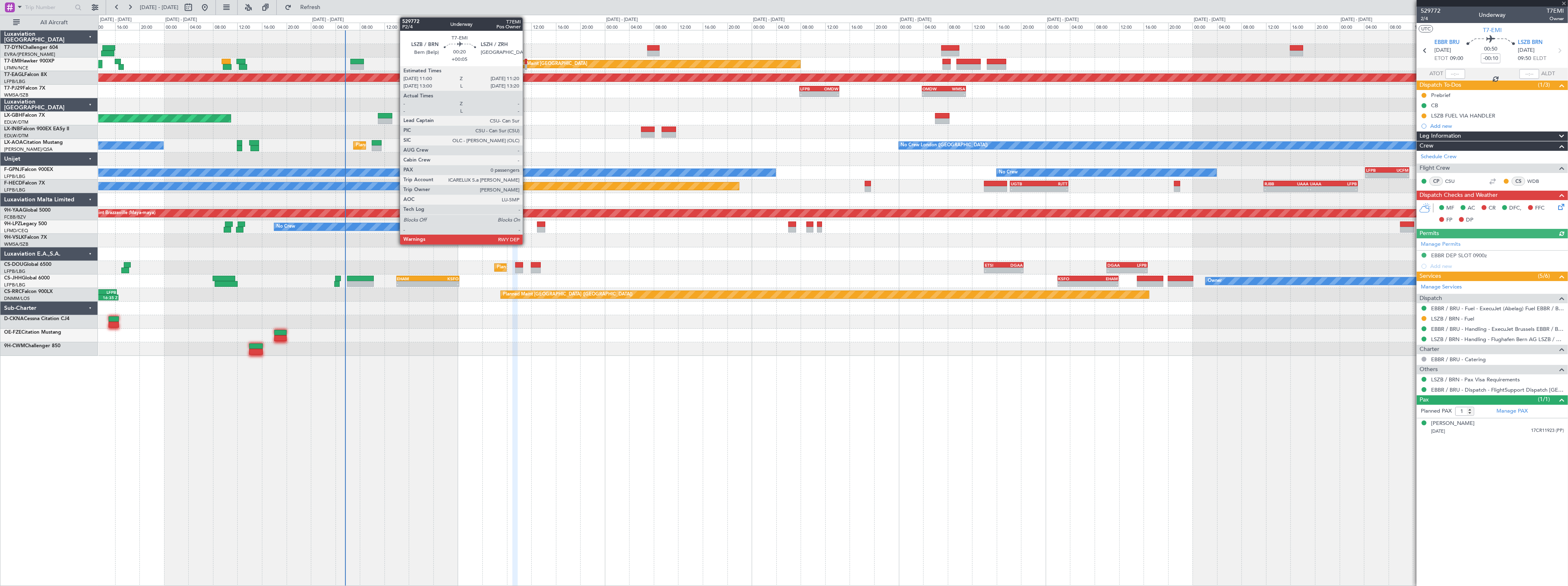
click at [527, 63] on div at bounding box center [525, 61] width 2 height 5
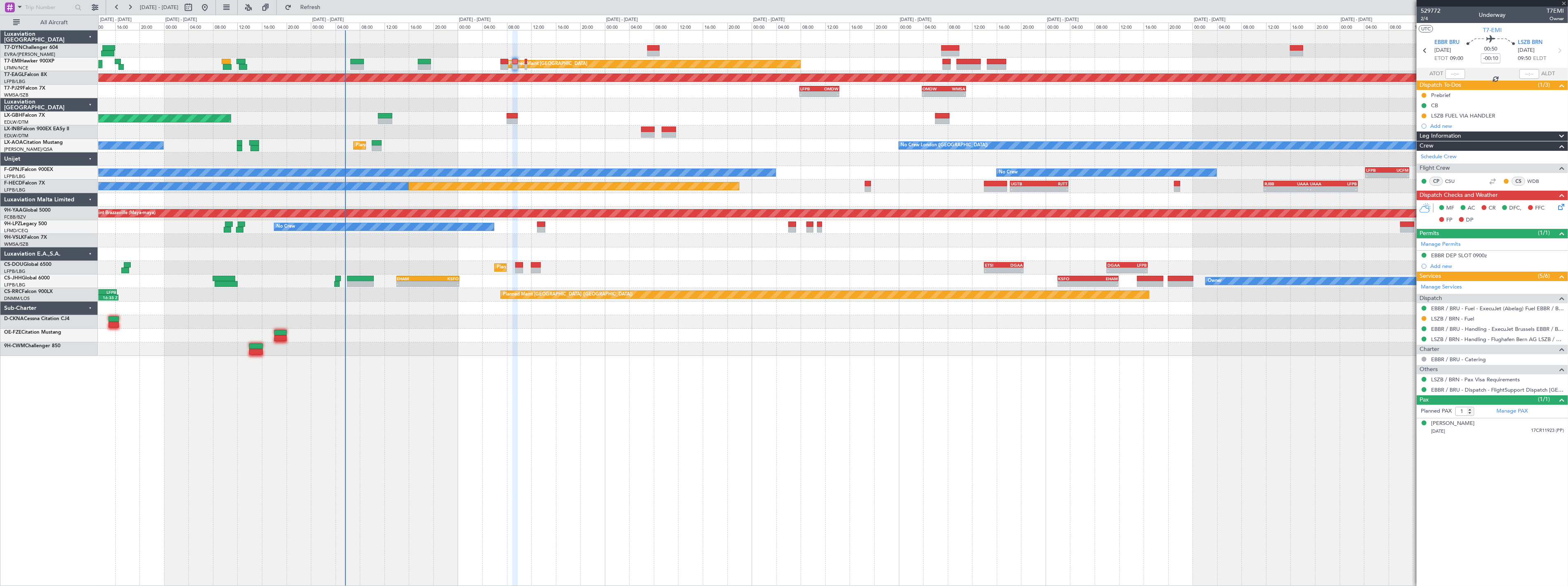
type input "+00:05"
type input "0"
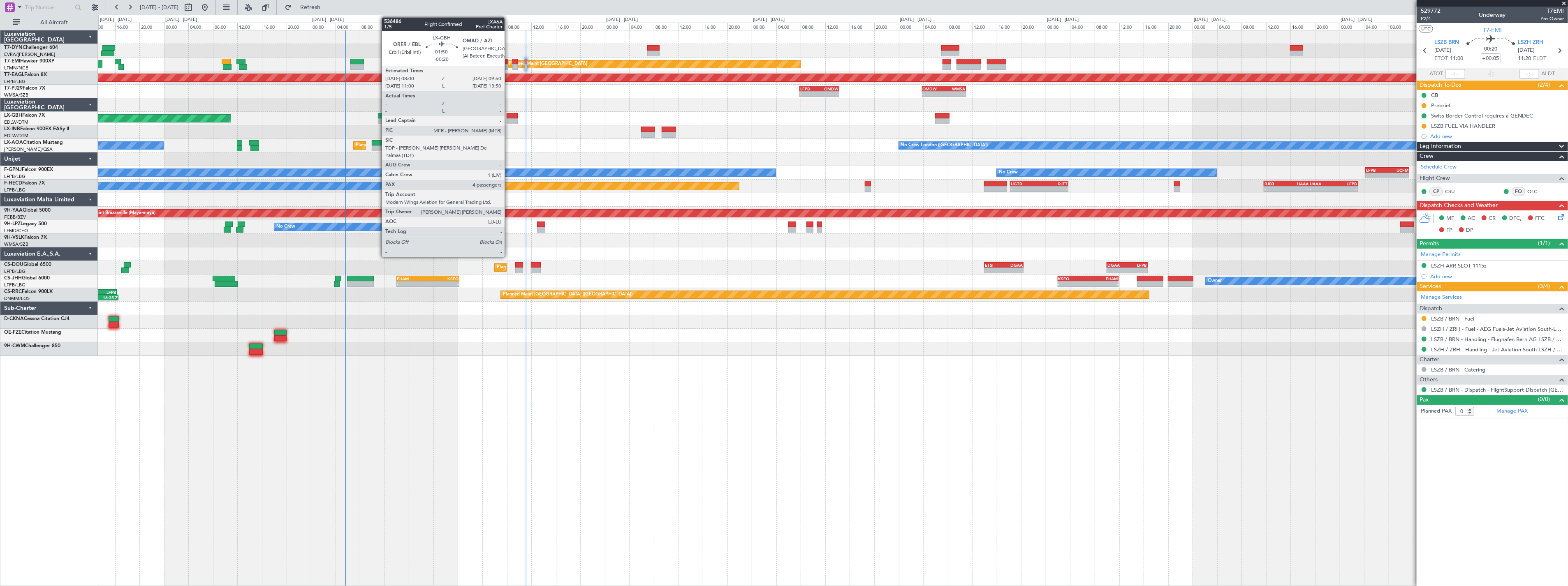
click at [509, 116] on div at bounding box center [512, 116] width 12 height 5
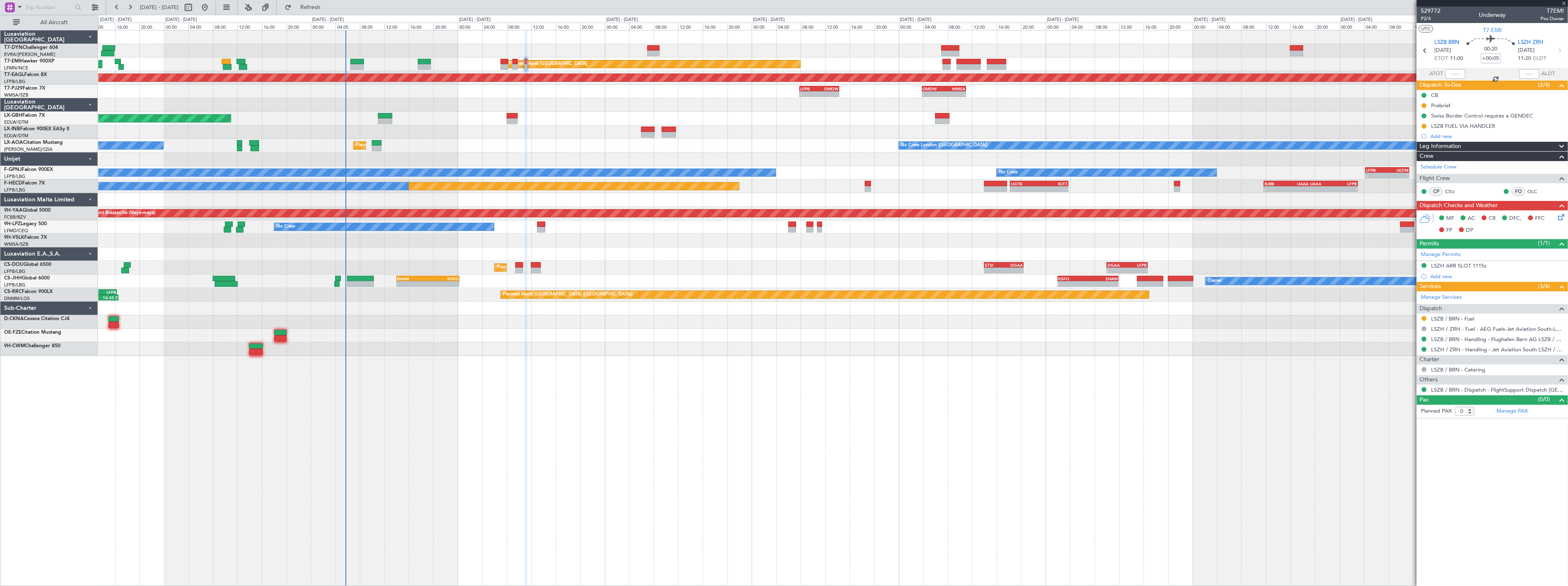
type input "-00:20"
type input "4"
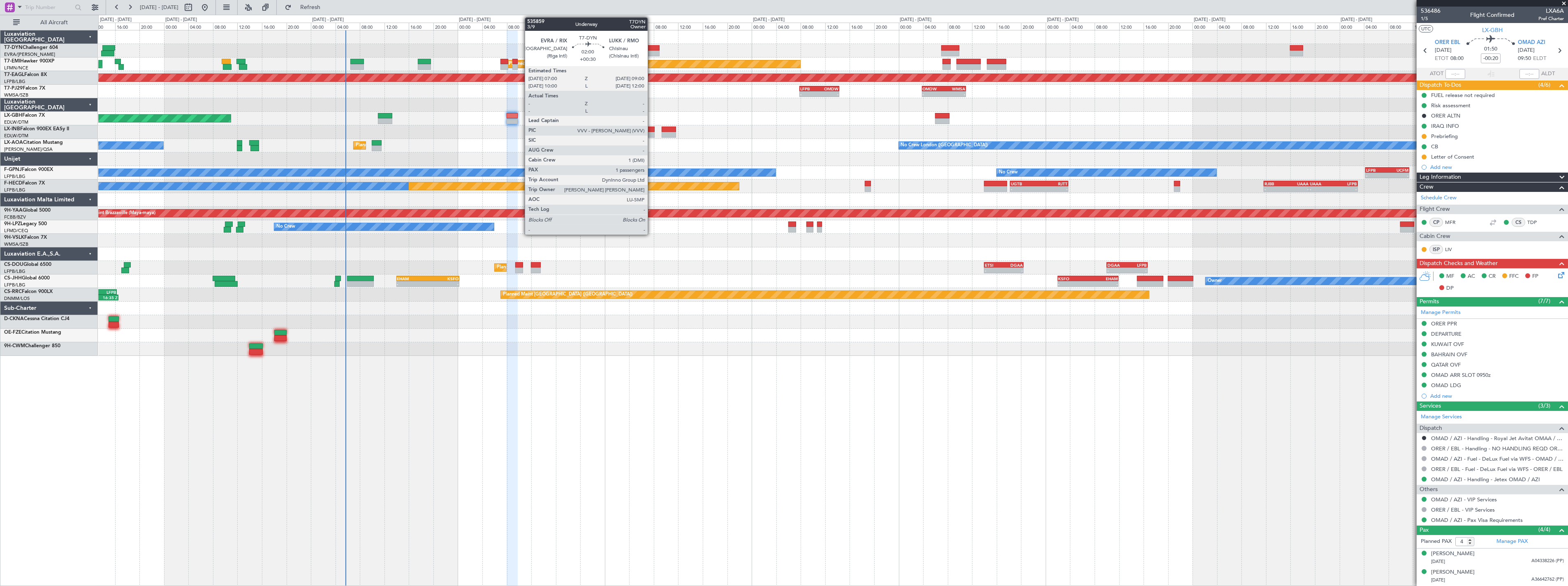
click at [652, 49] on div at bounding box center [653, 47] width 12 height 5
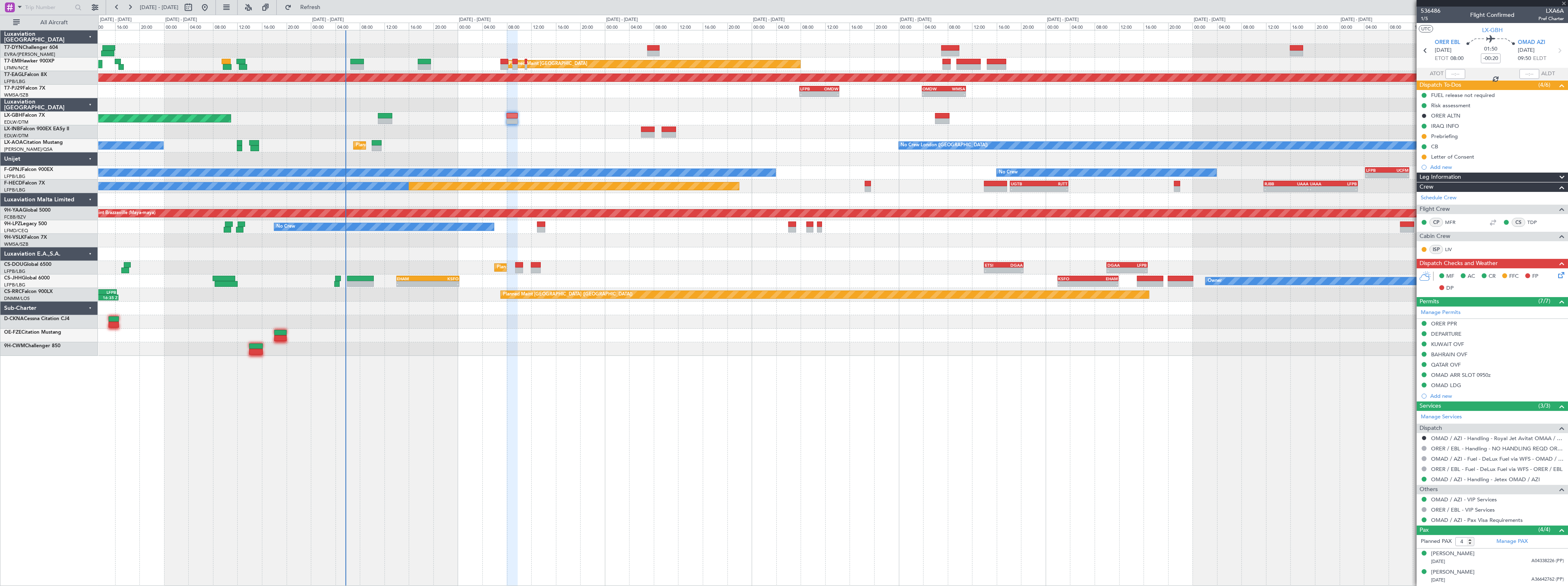
type input "+00:30"
type input "1"
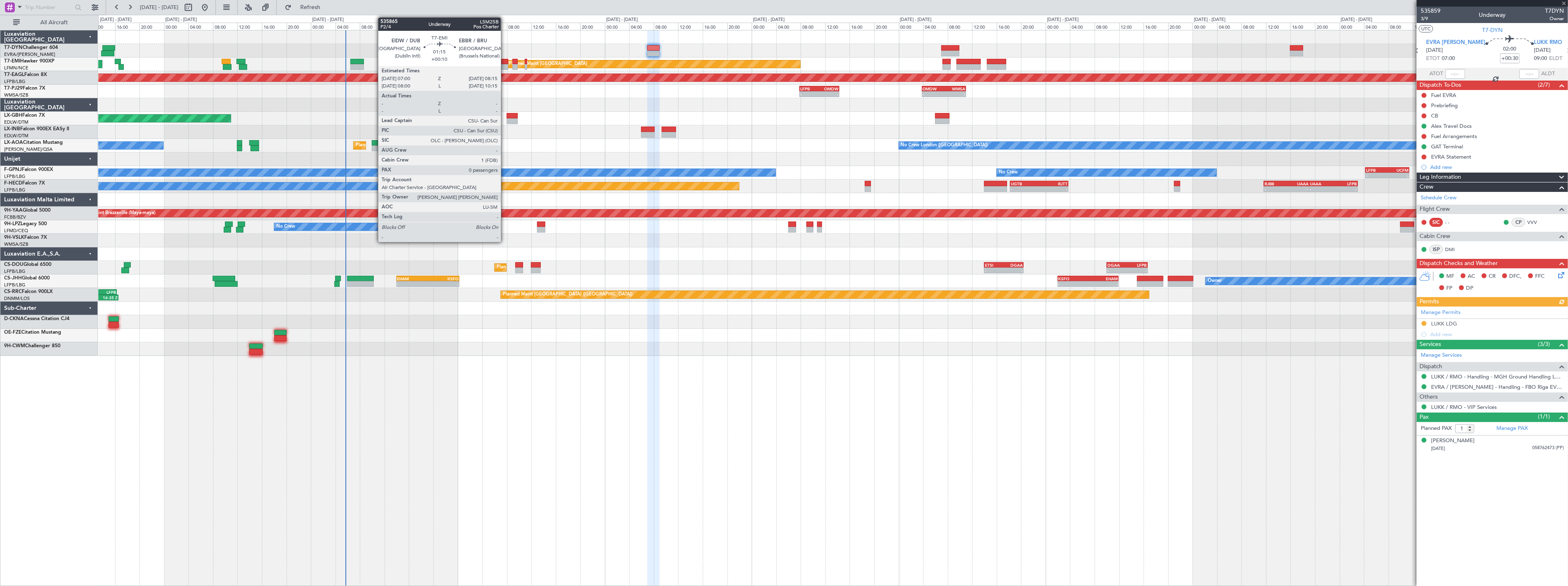
click at [505, 61] on div at bounding box center [504, 61] width 8 height 5
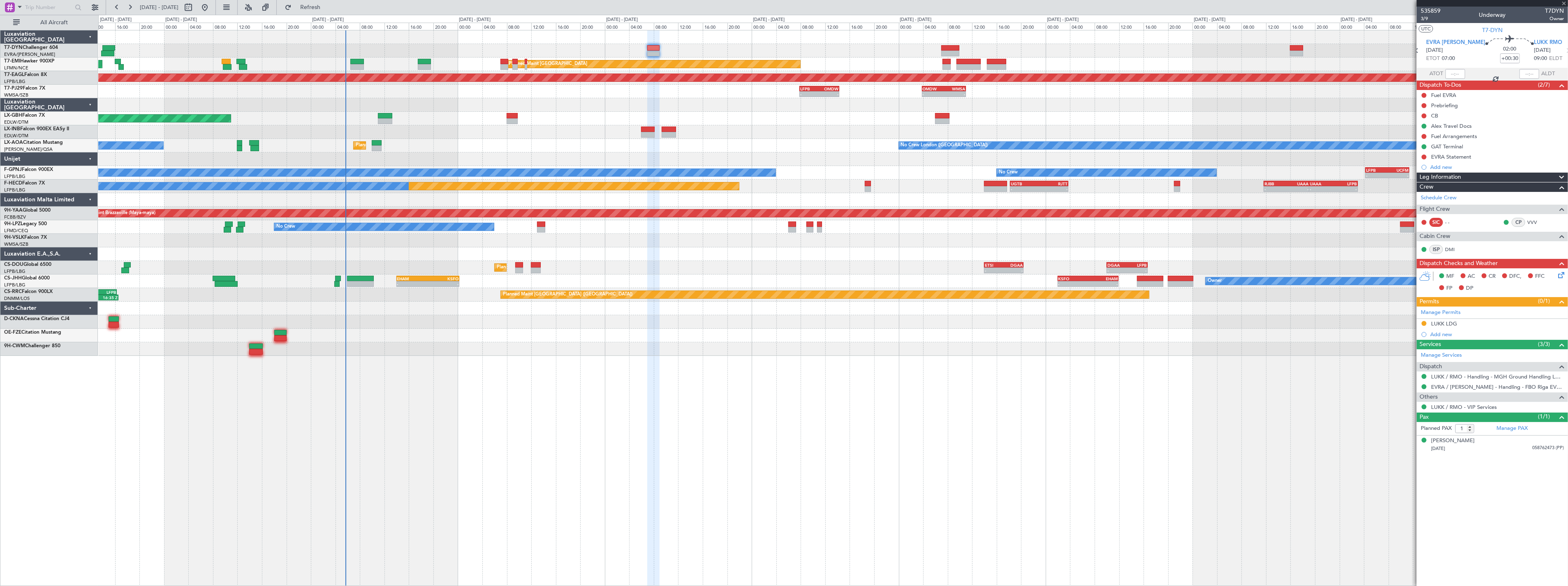
type input "+00:10"
type input "0"
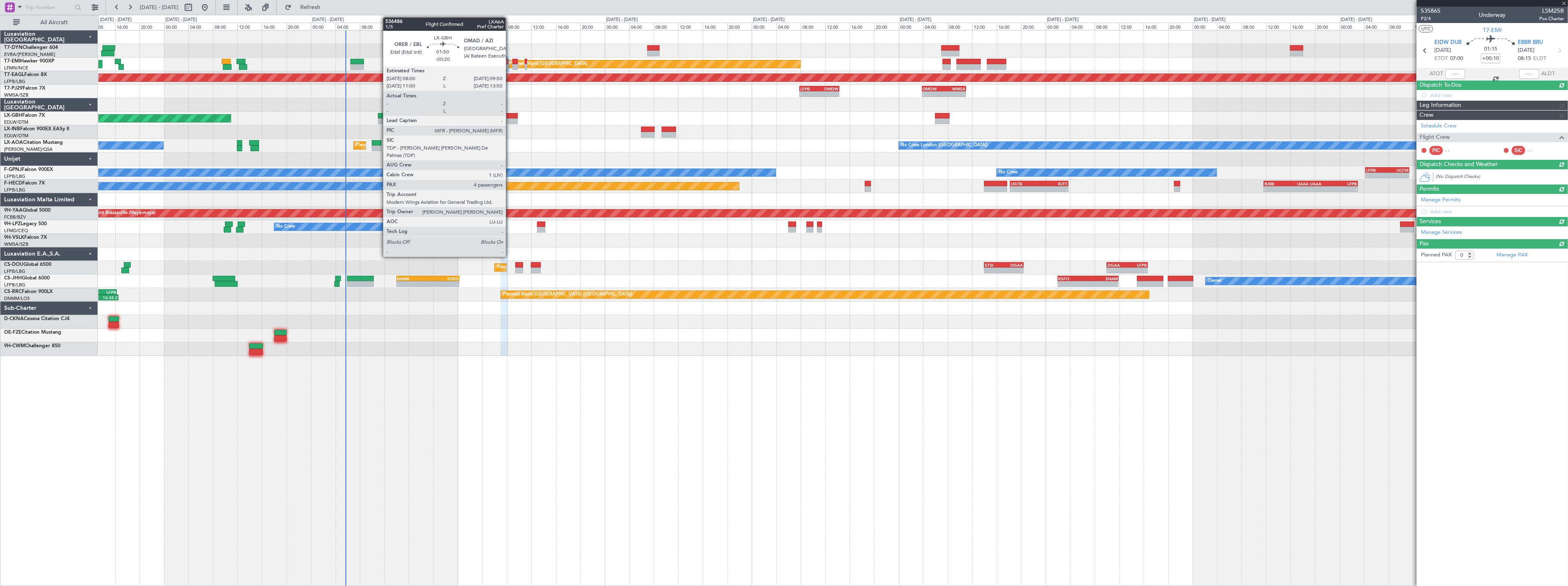
click at [510, 116] on div at bounding box center [512, 116] width 12 height 5
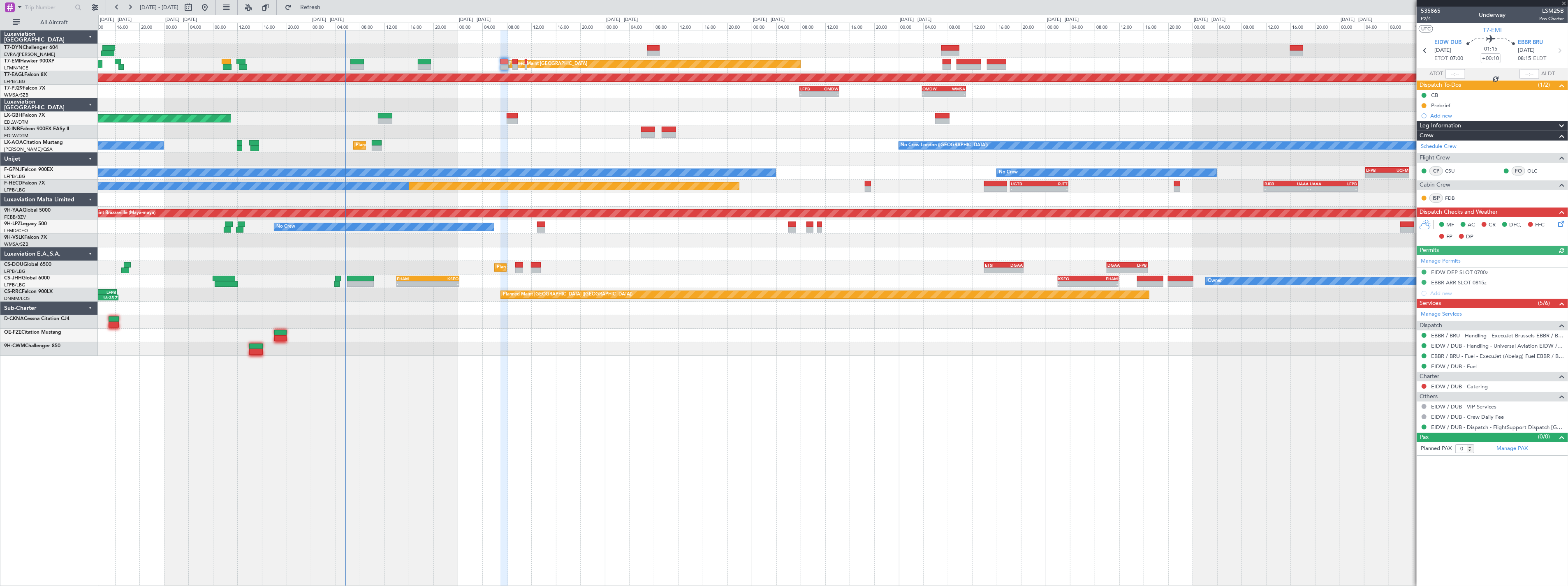
type input "-00:20"
type input "4"
